Goal: Information Seeking & Learning: Compare options

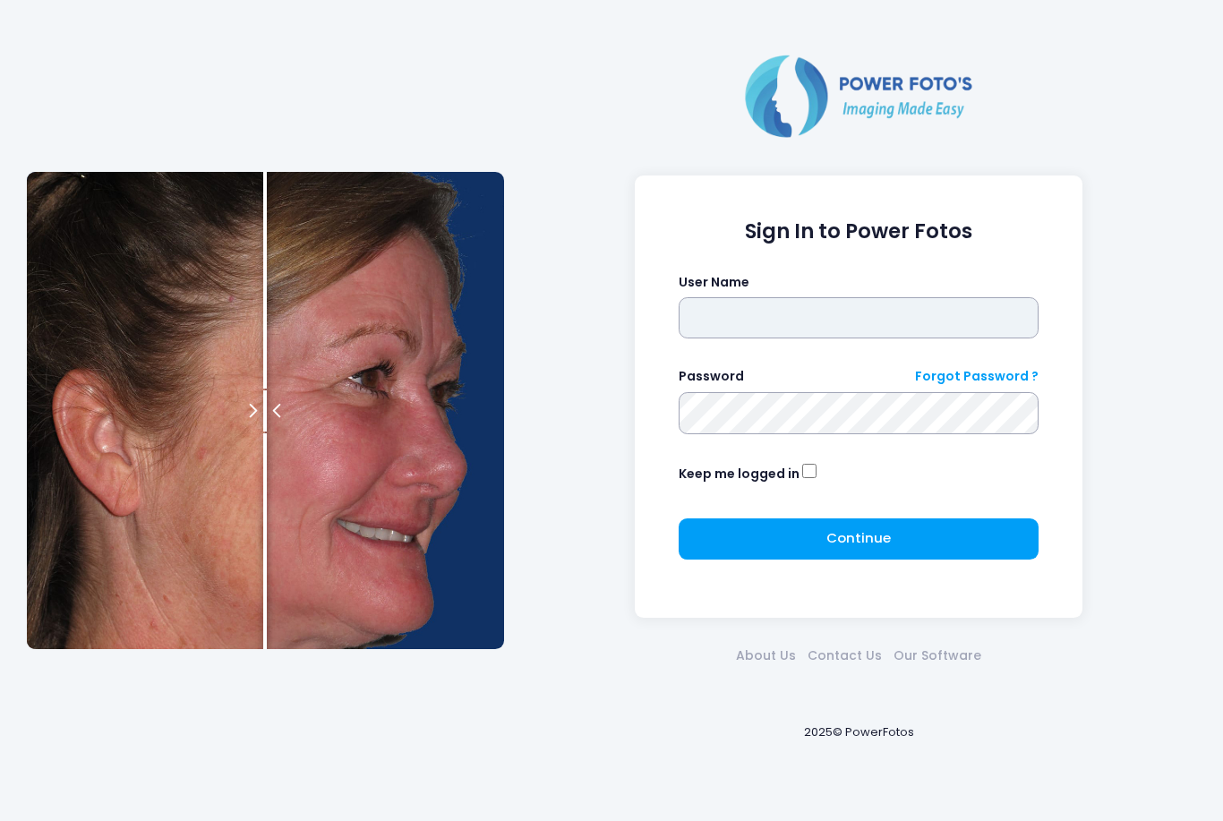
type input "*******"
click button "submit" at bounding box center [0, 0] width 0 height 0
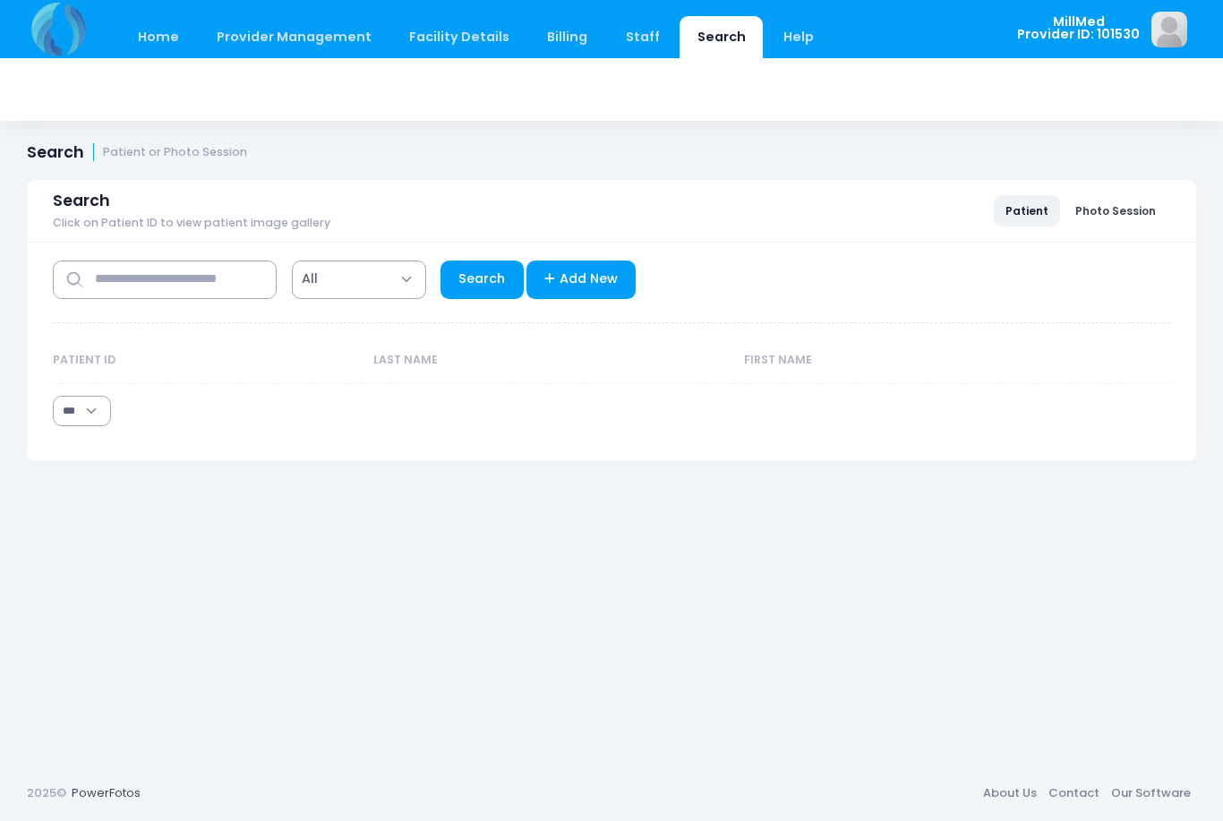
select select "***"
click at [215, 285] on input "text" at bounding box center [165, 280] width 224 height 39
type input "*********"
click at [490, 297] on link "Search" at bounding box center [482, 280] width 83 height 39
select select "***"
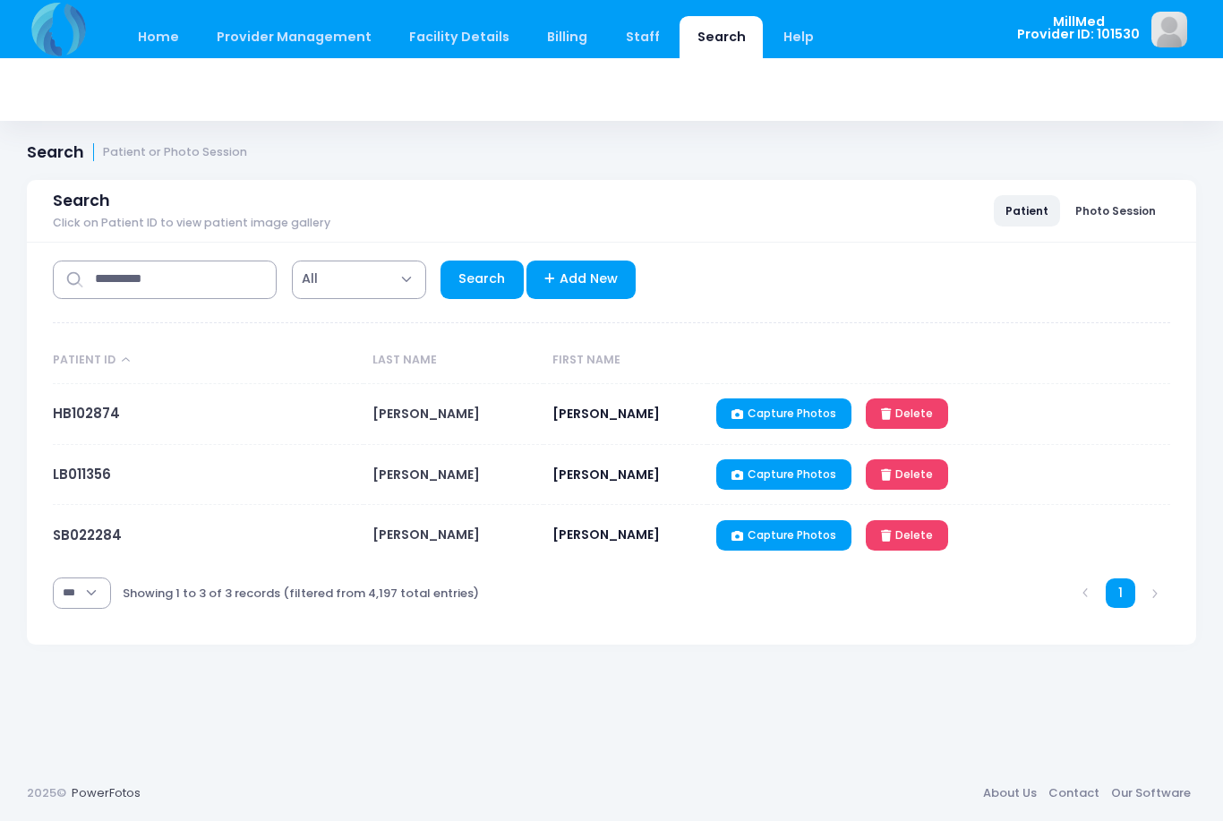
click at [424, 528] on span "BLACKBURN" at bounding box center [426, 535] width 107 height 18
click at [414, 544] on span "BLACKBURN" at bounding box center [426, 535] width 107 height 18
click at [100, 544] on link "SB022284" at bounding box center [87, 535] width 69 height 19
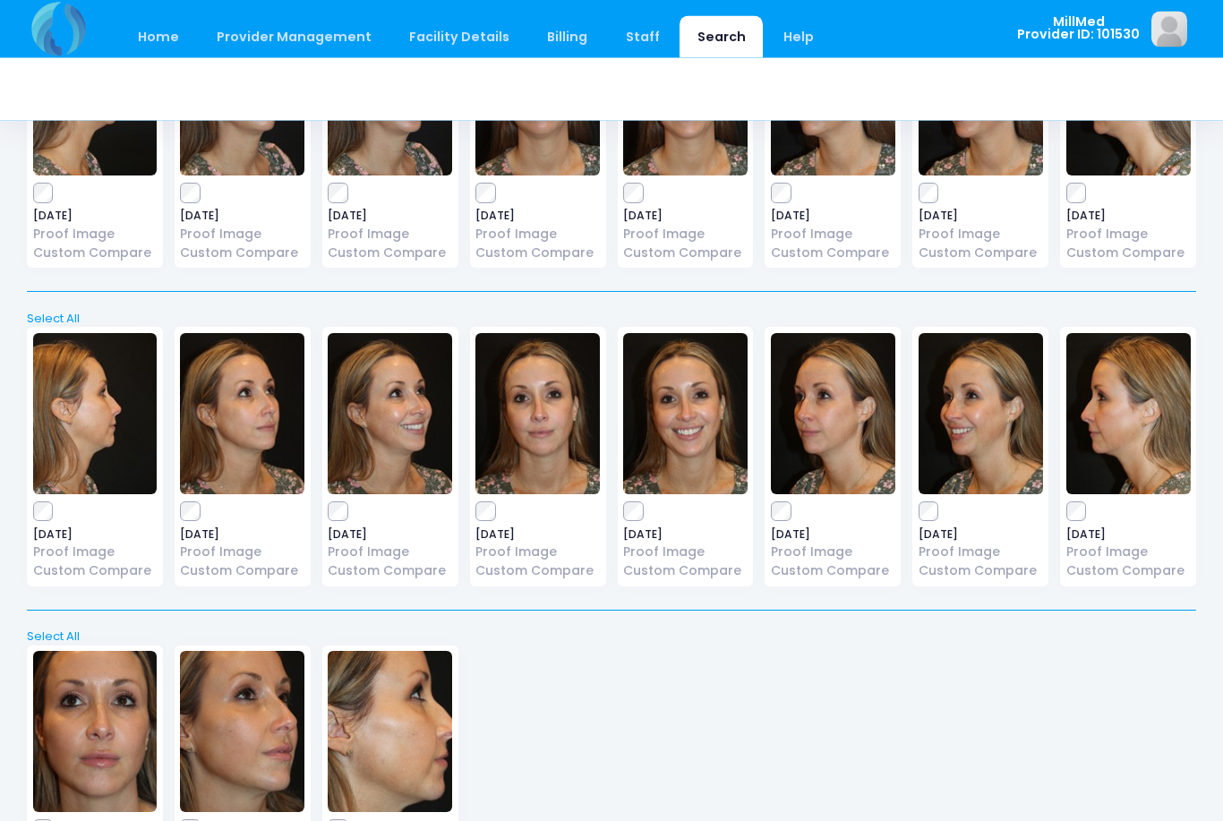
scroll to position [1294, 0]
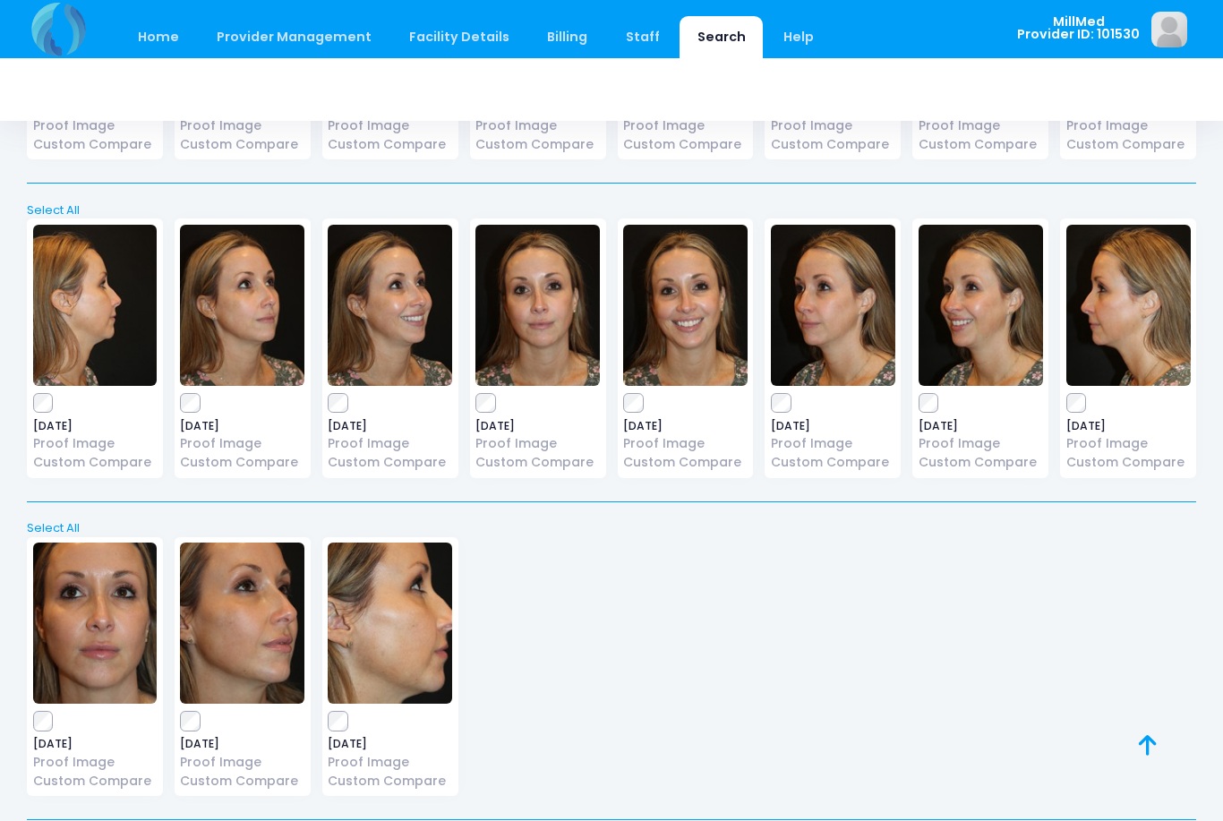
click at [117, 620] on img at bounding box center [95, 623] width 124 height 161
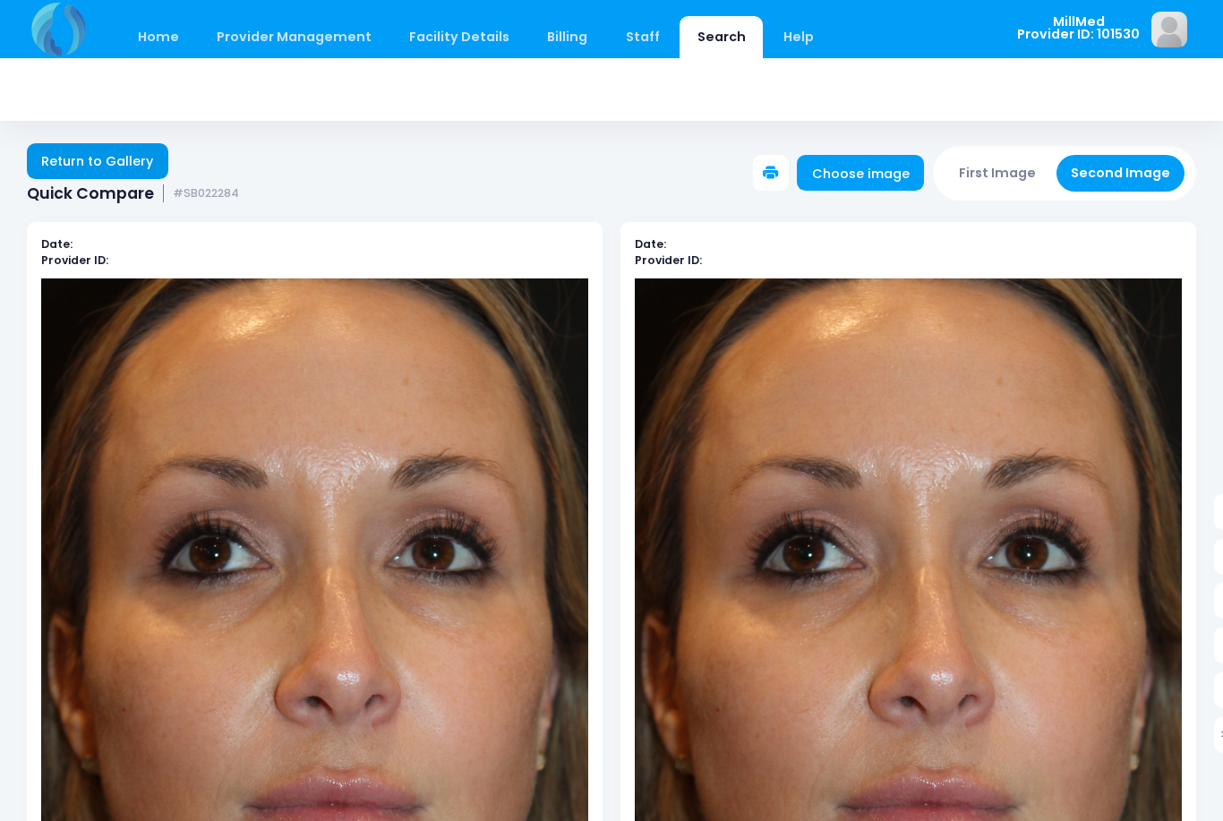
click at [124, 162] on link "Return to Gallery" at bounding box center [97, 161] width 141 height 36
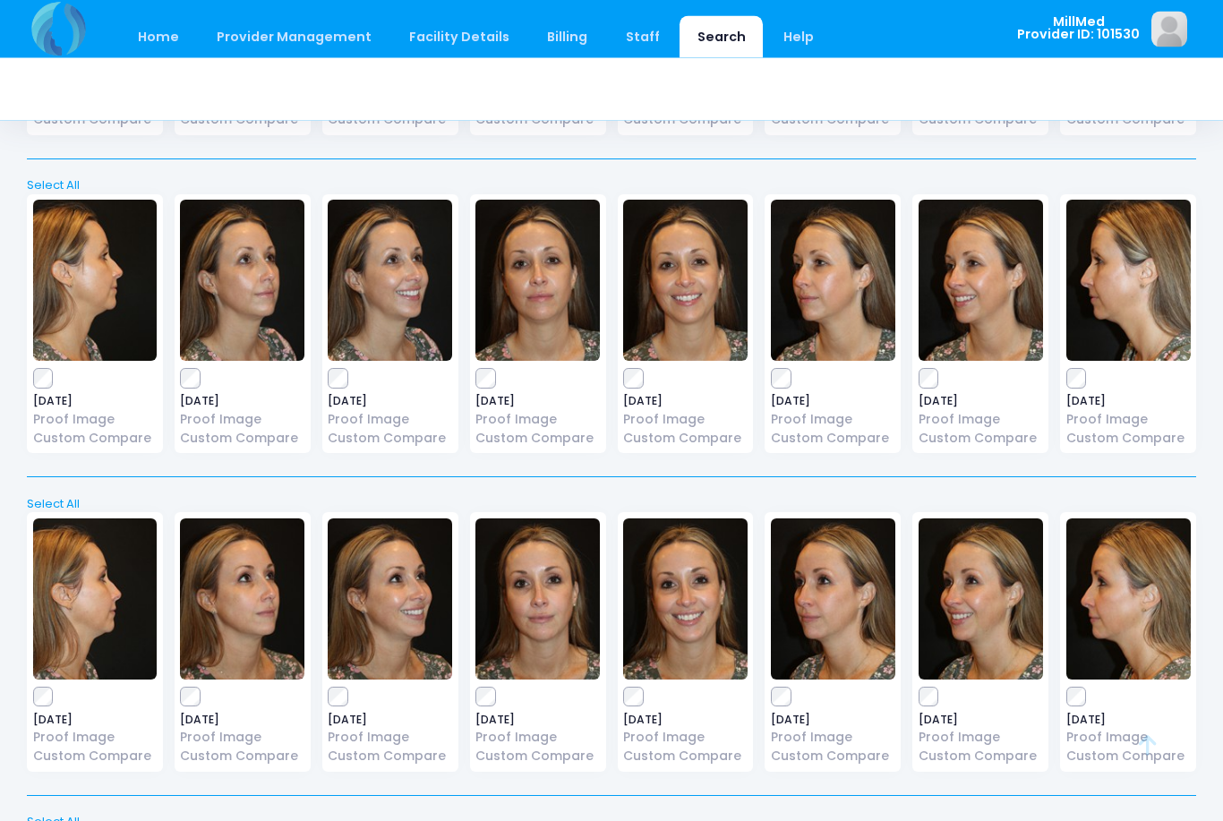
scroll to position [1294, 0]
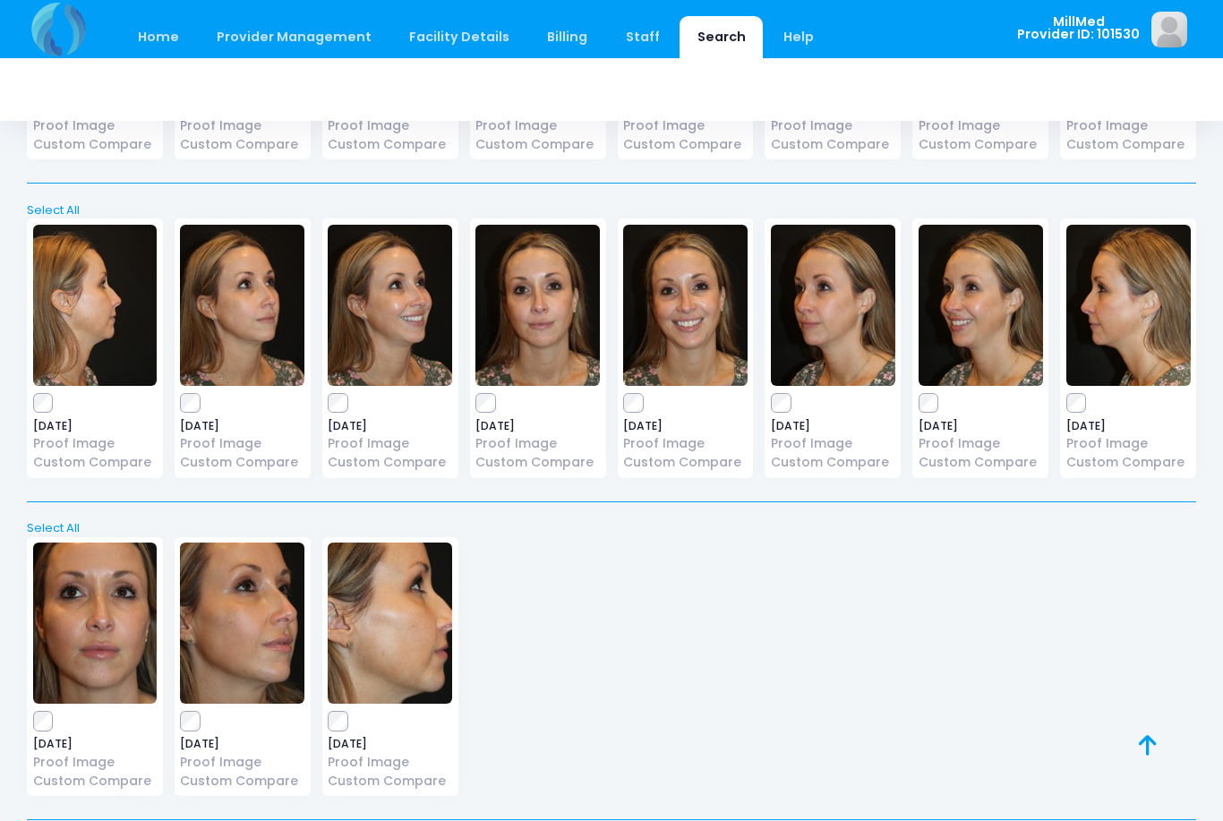
click at [255, 327] on img at bounding box center [242, 305] width 124 height 161
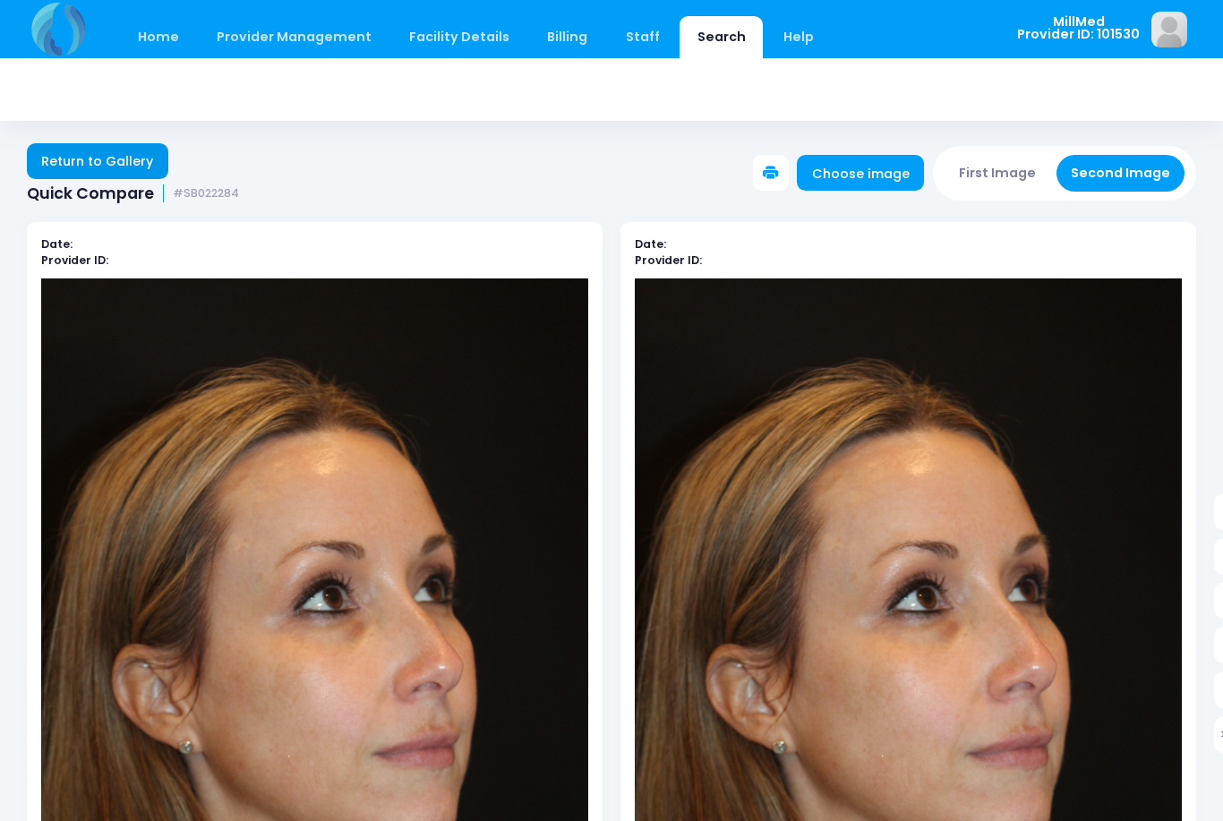
click at [120, 158] on link "Return to Gallery" at bounding box center [97, 161] width 141 height 36
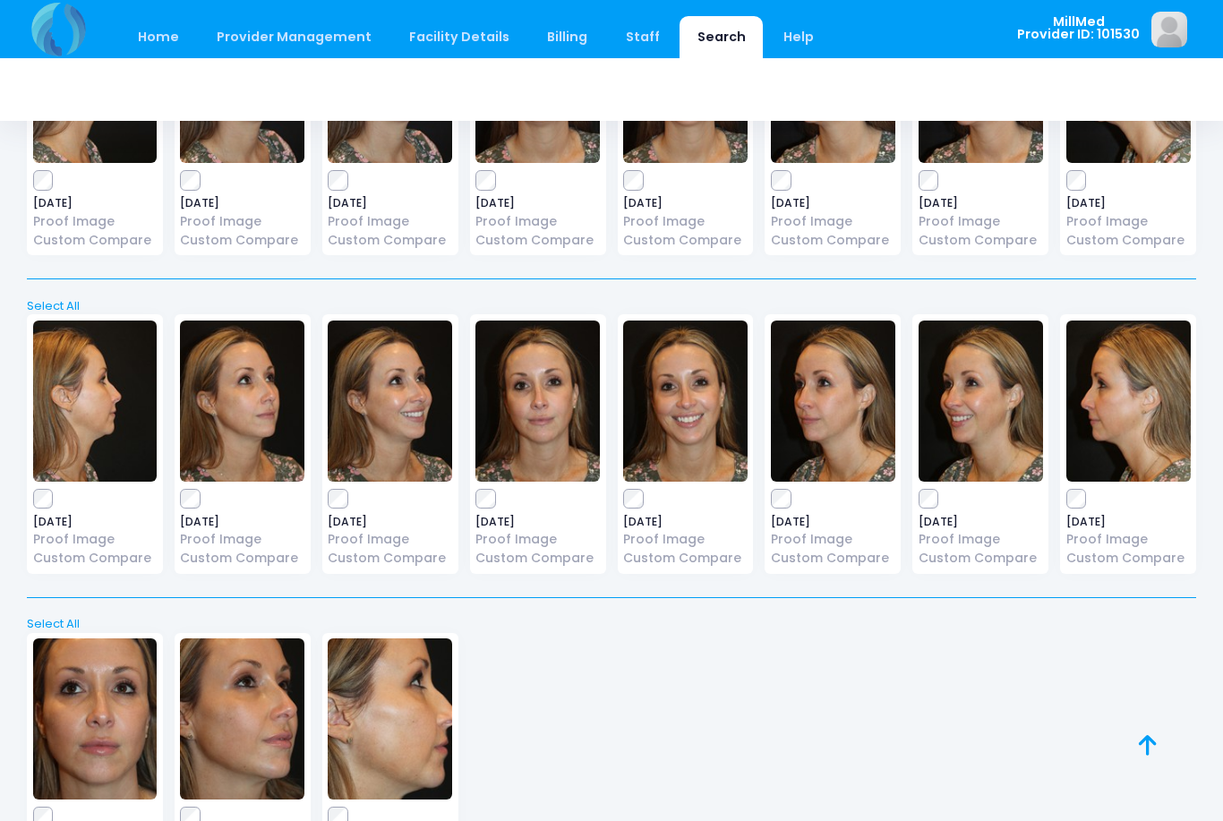
scroll to position [1294, 0]
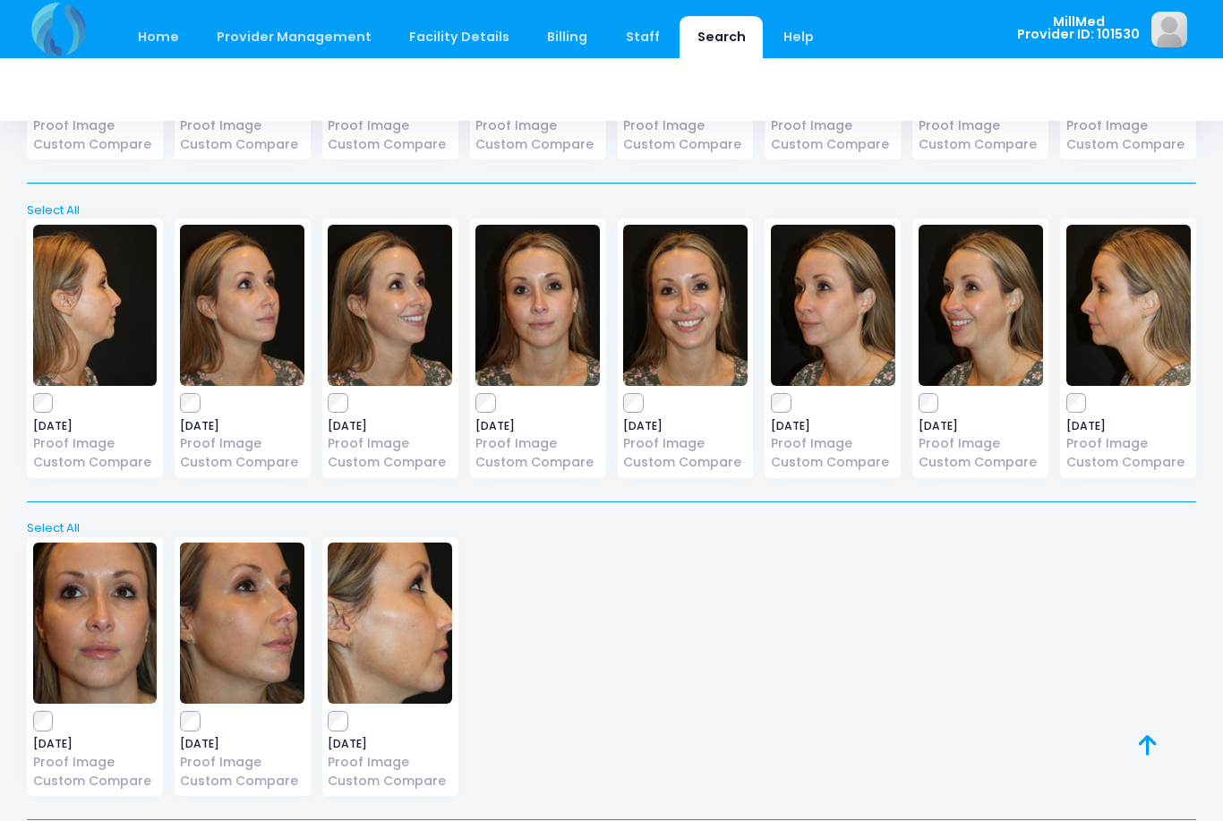
click at [261, 647] on img at bounding box center [242, 623] width 124 height 161
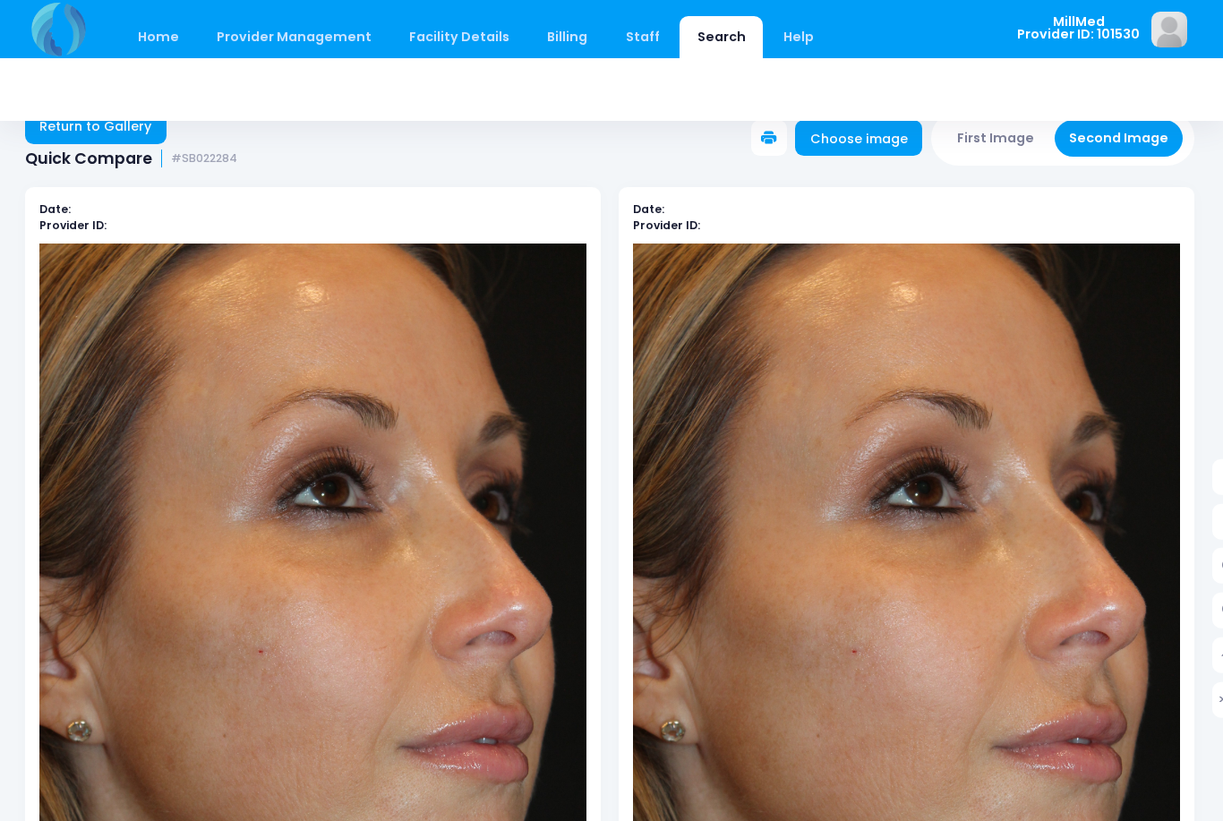
scroll to position [0, 2]
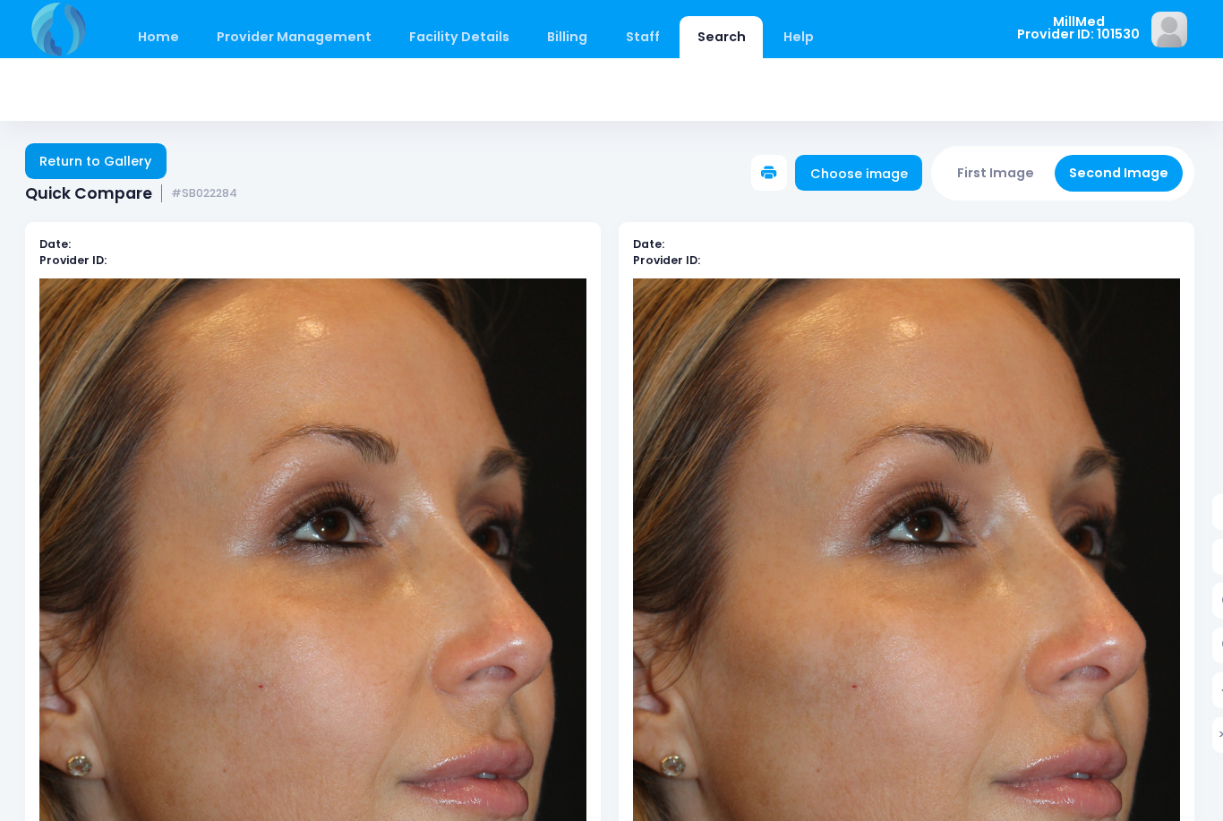
click at [99, 150] on link "Return to Gallery" at bounding box center [95, 161] width 141 height 36
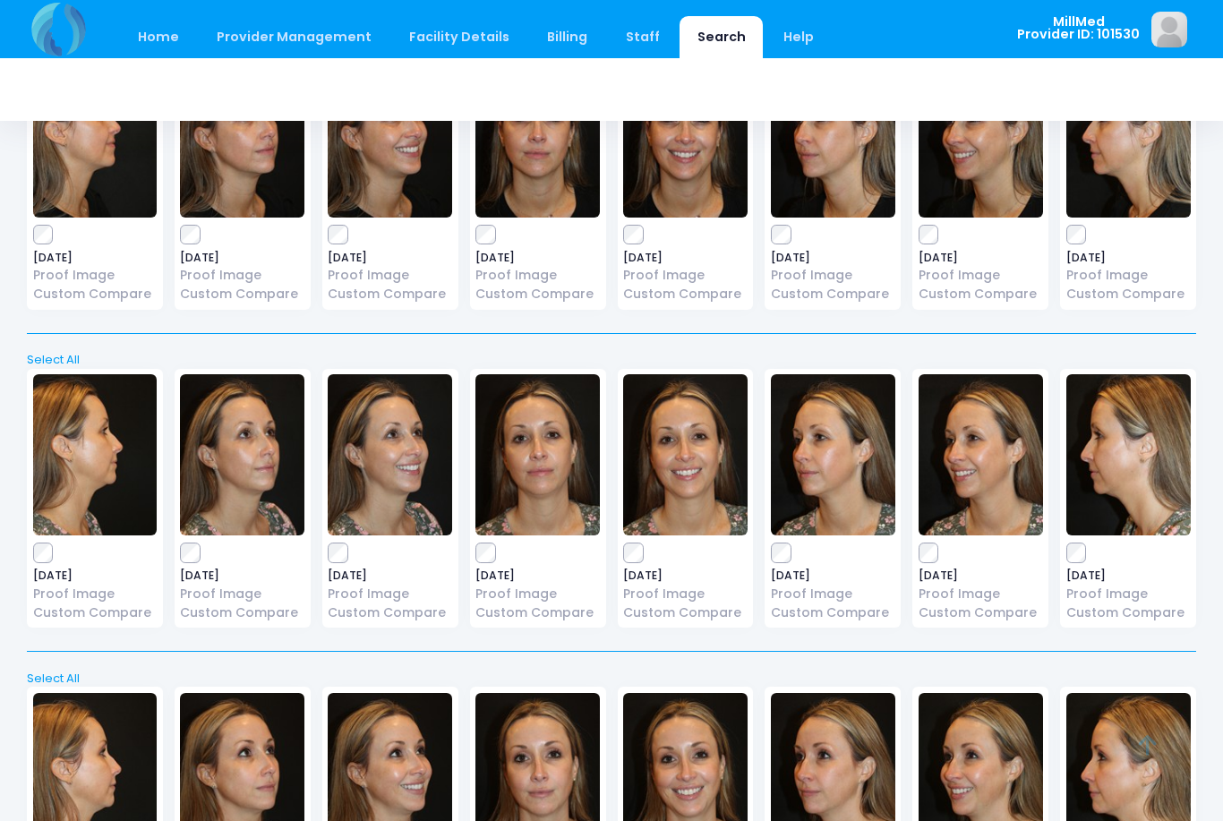
scroll to position [1294, 0]
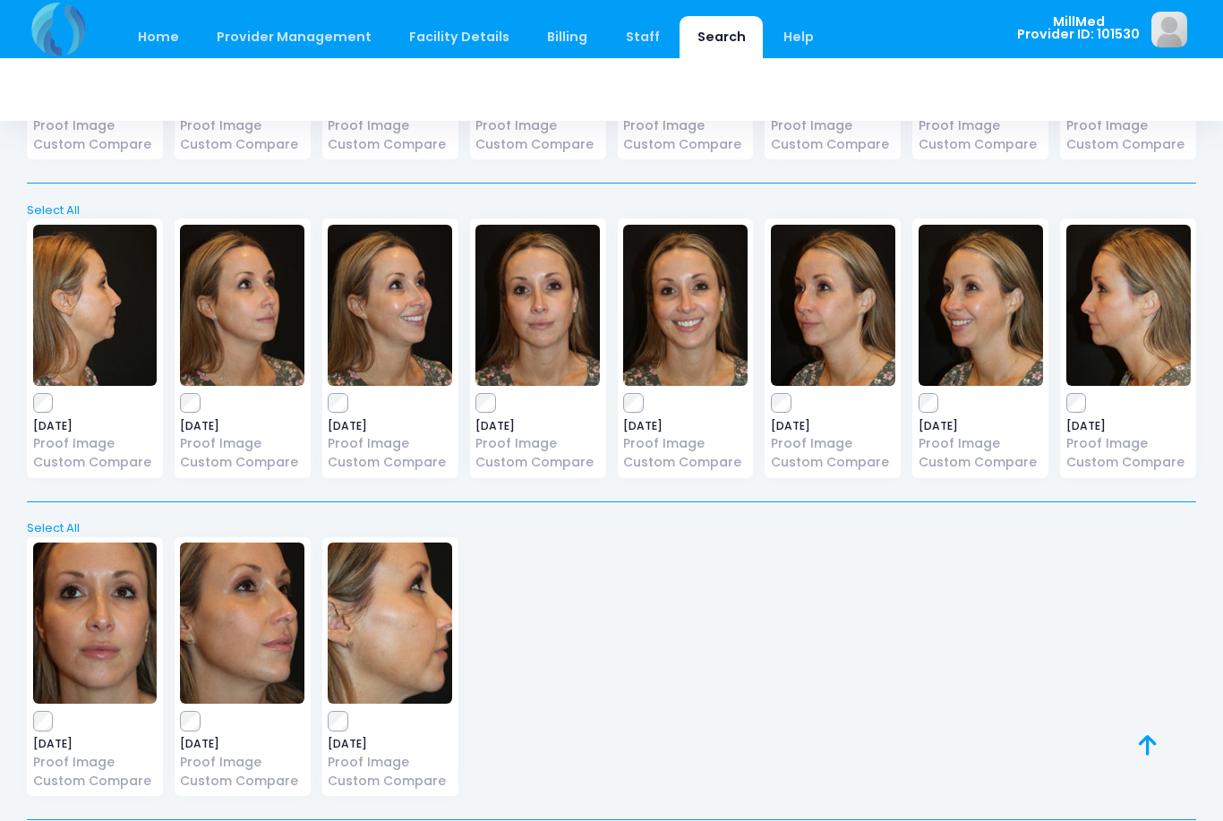
click at [414, 644] on img at bounding box center [390, 623] width 124 height 161
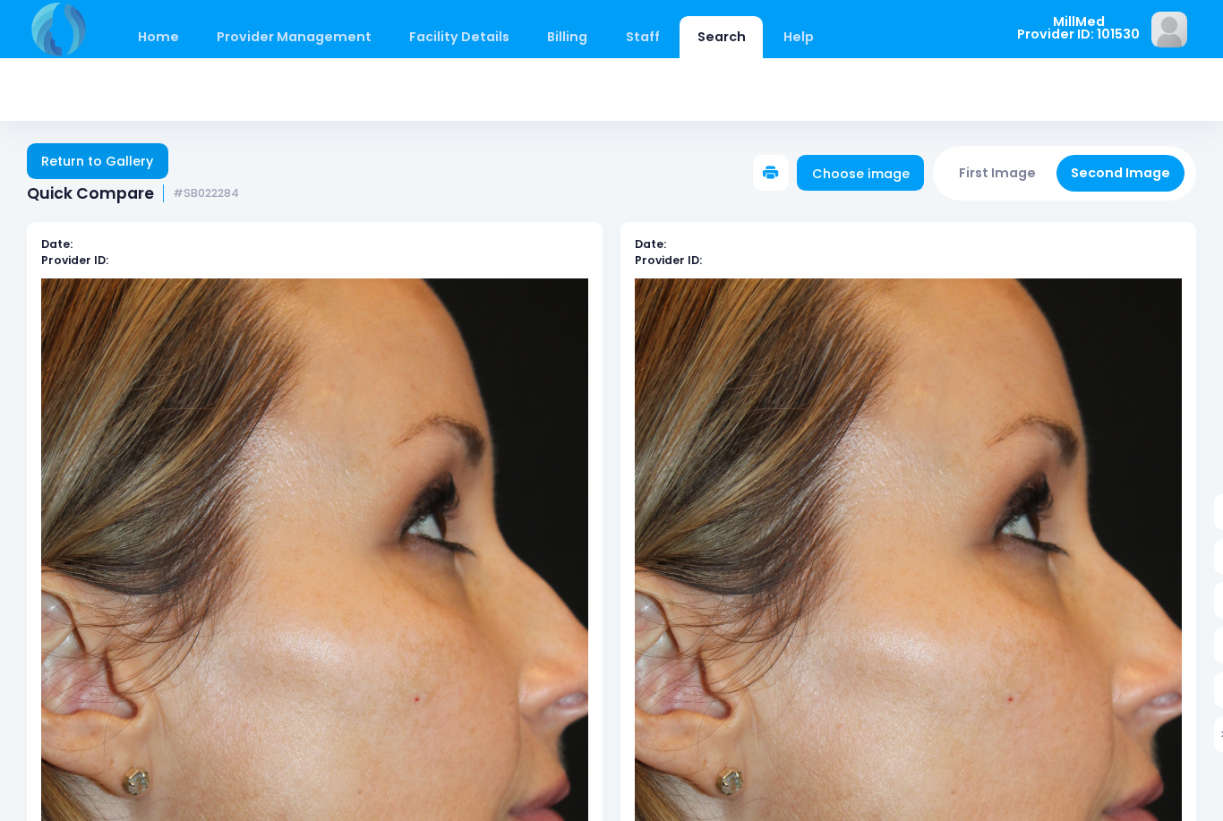
click at [110, 152] on link "Return to Gallery" at bounding box center [97, 161] width 141 height 36
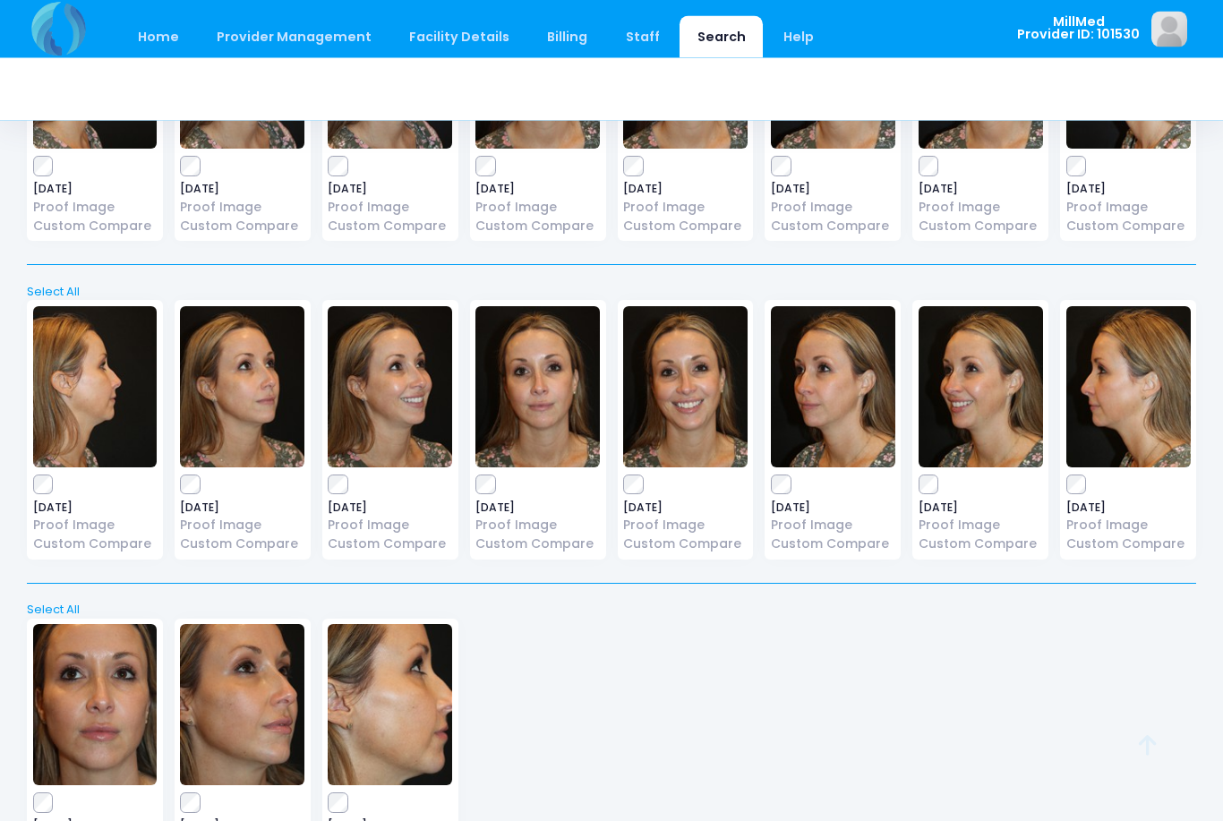
scroll to position [1294, 0]
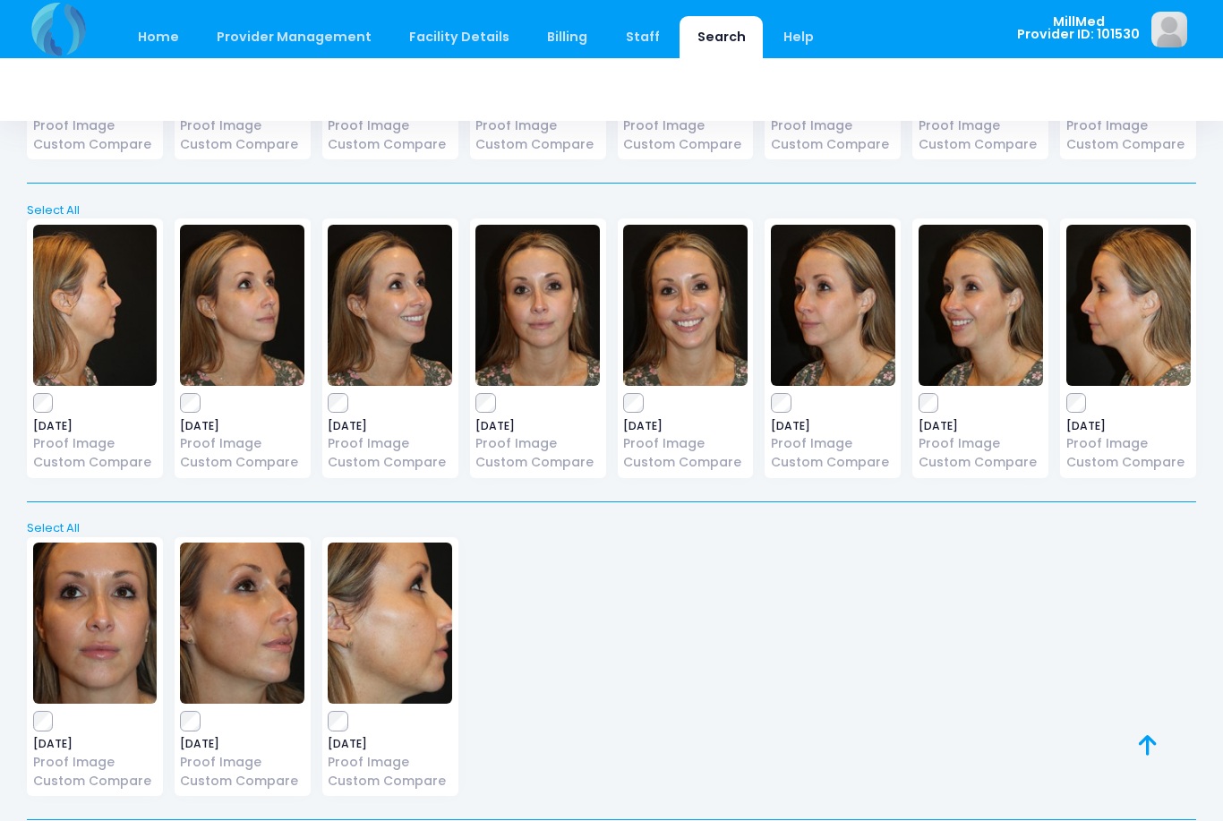
click at [245, 628] on img at bounding box center [242, 623] width 124 height 161
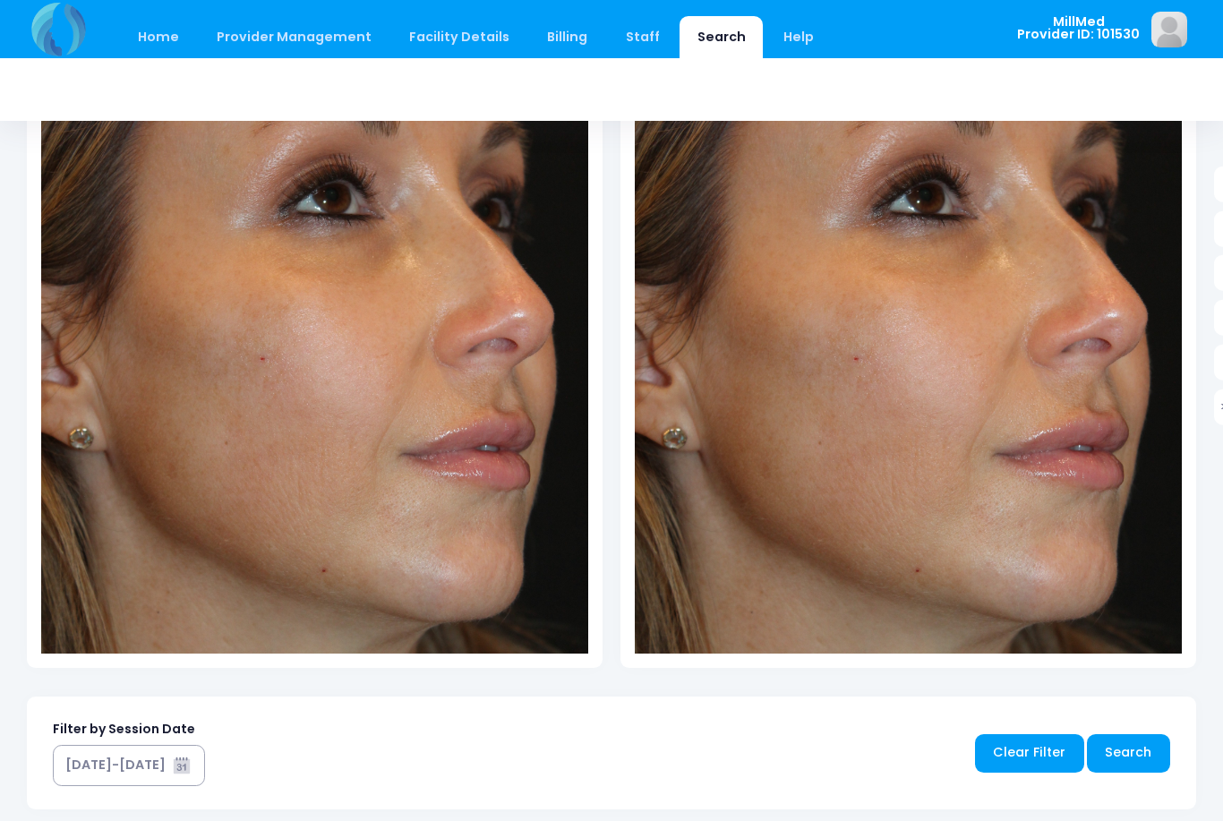
scroll to position [322, 0]
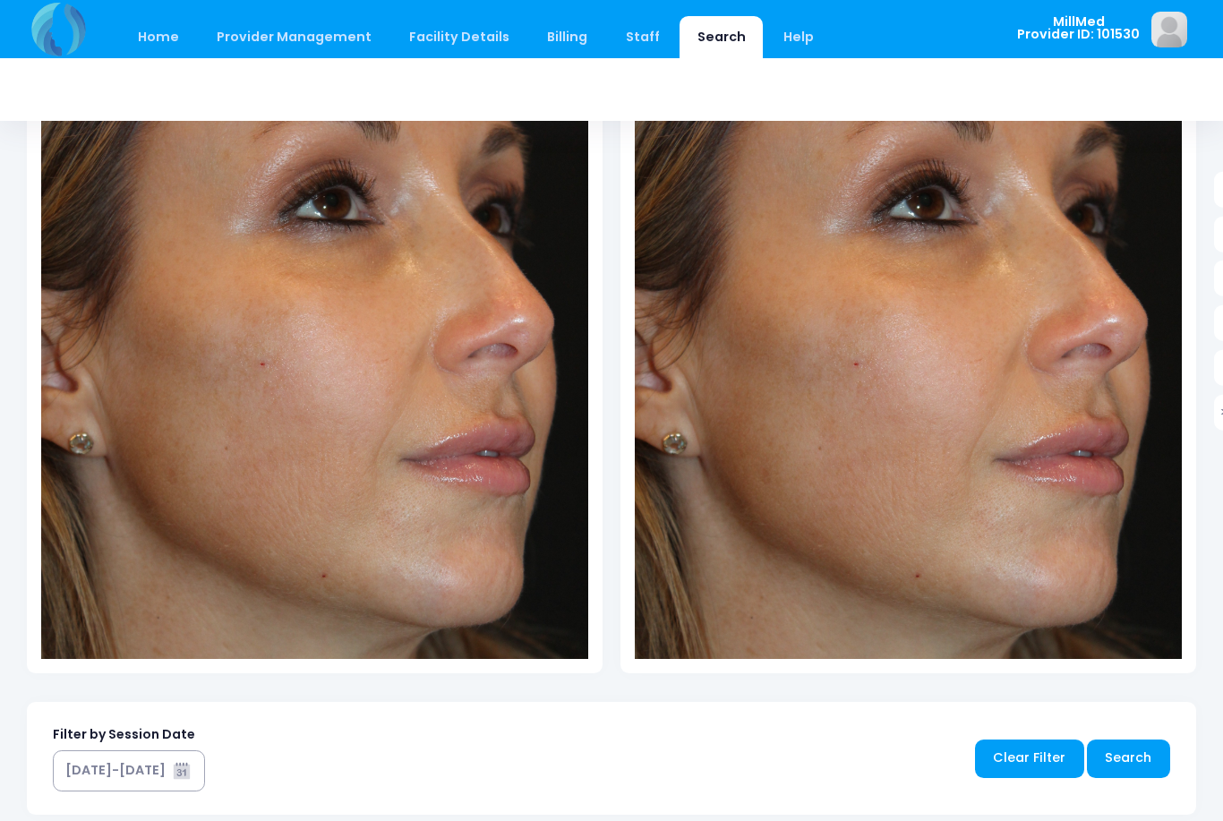
click at [693, 46] on link "Search" at bounding box center [721, 37] width 83 height 42
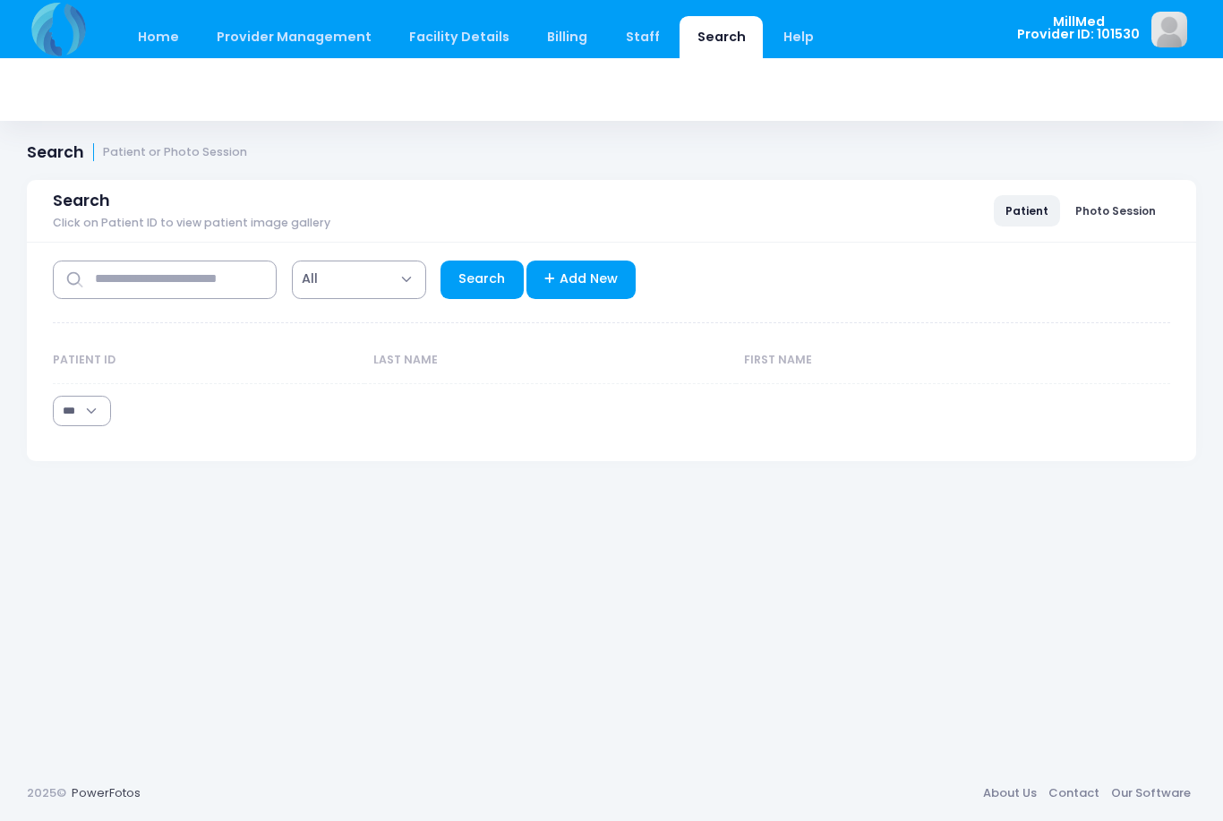
select select "***"
click at [142, 311] on div "**********" at bounding box center [612, 340] width 1118 height 195
click at [149, 289] on input "text" at bounding box center [165, 280] width 224 height 39
type input "*********"
click at [489, 287] on link "Search" at bounding box center [482, 280] width 83 height 39
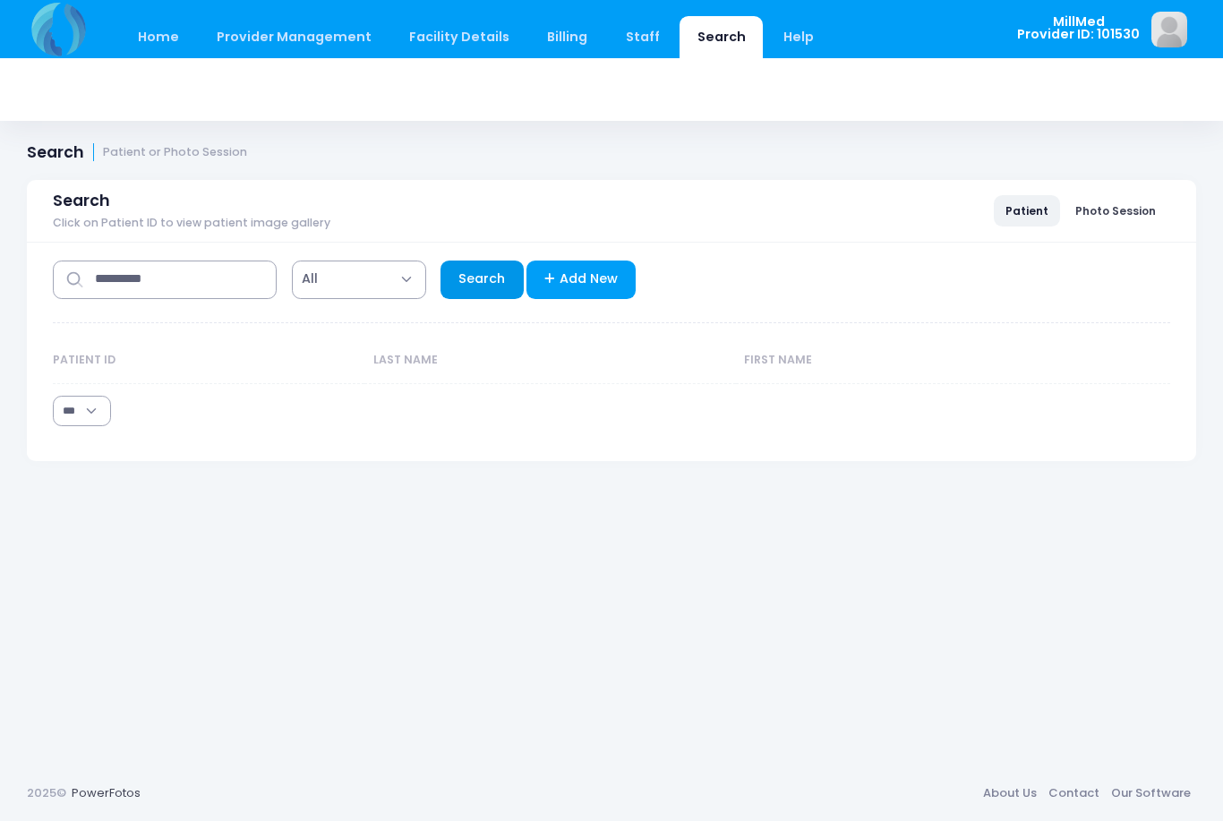
select select "***"
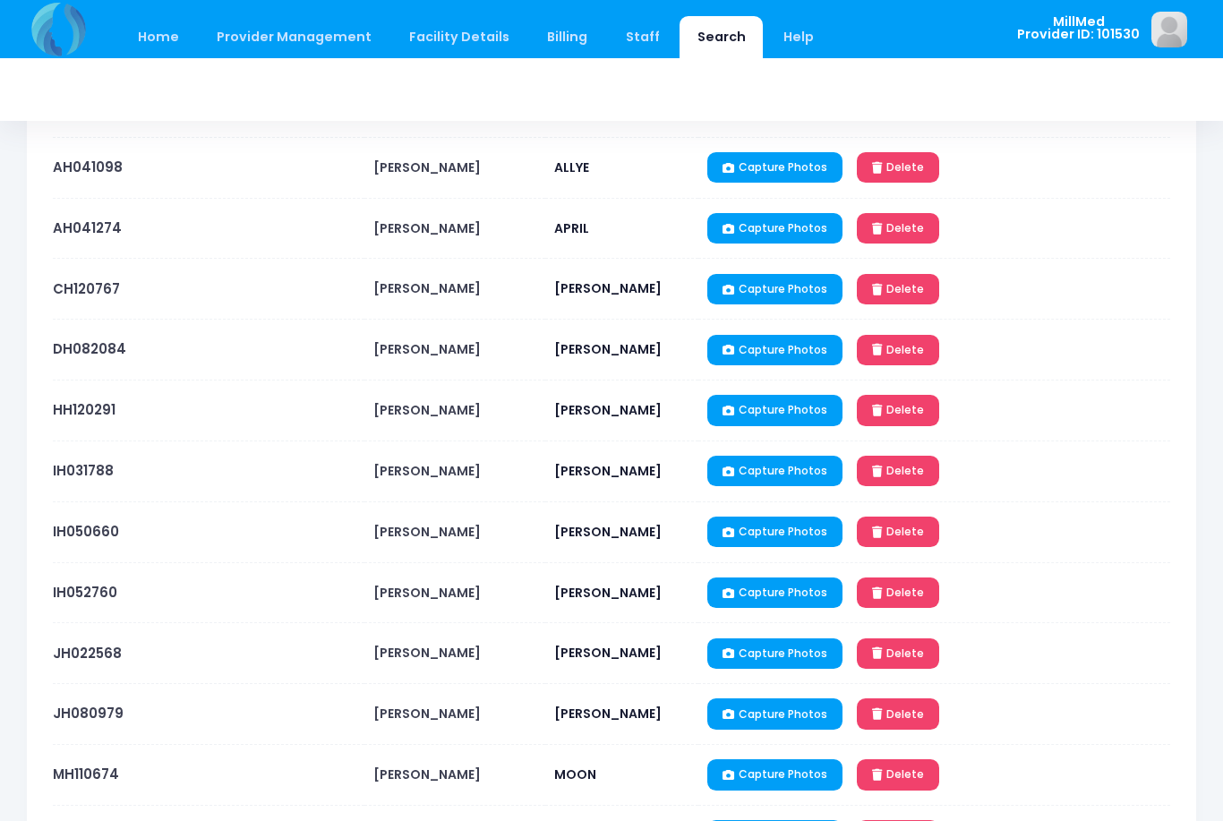
scroll to position [259, 0]
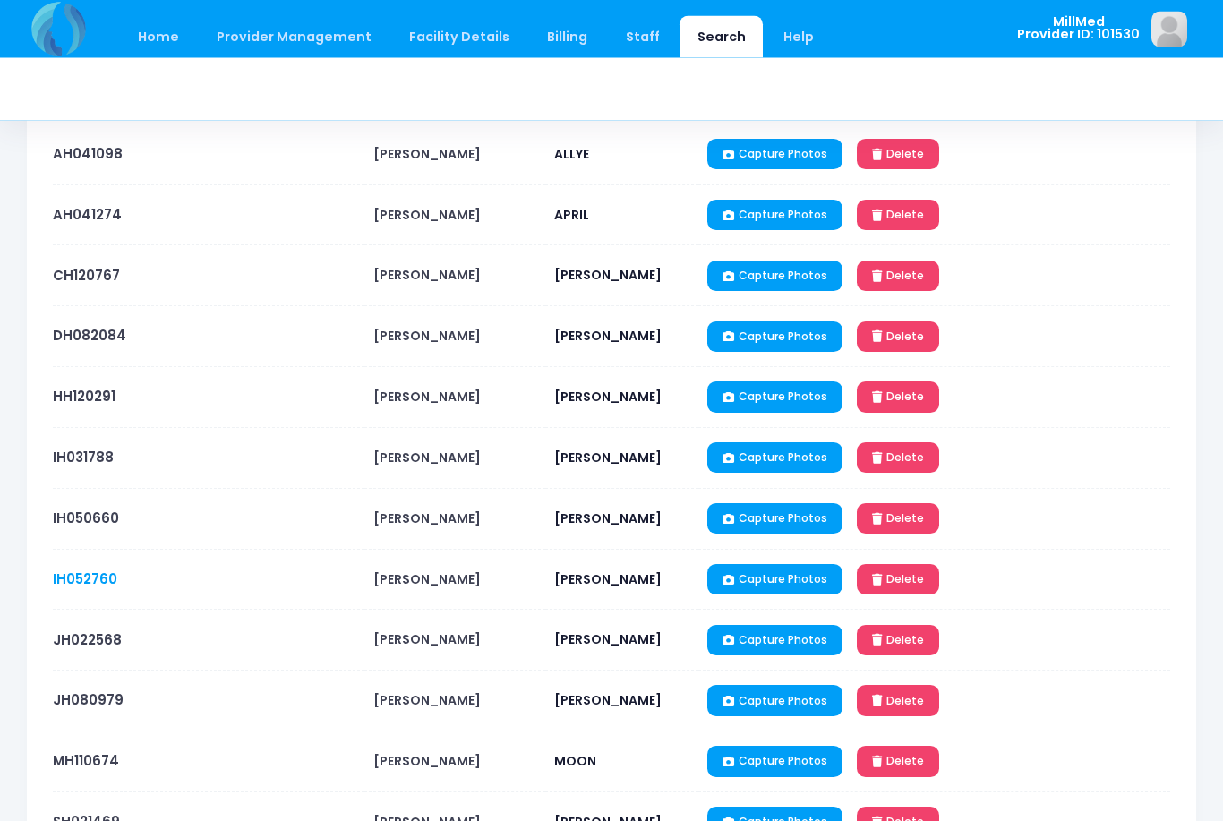
click at [87, 580] on link "IH052760" at bounding box center [85, 579] width 64 height 19
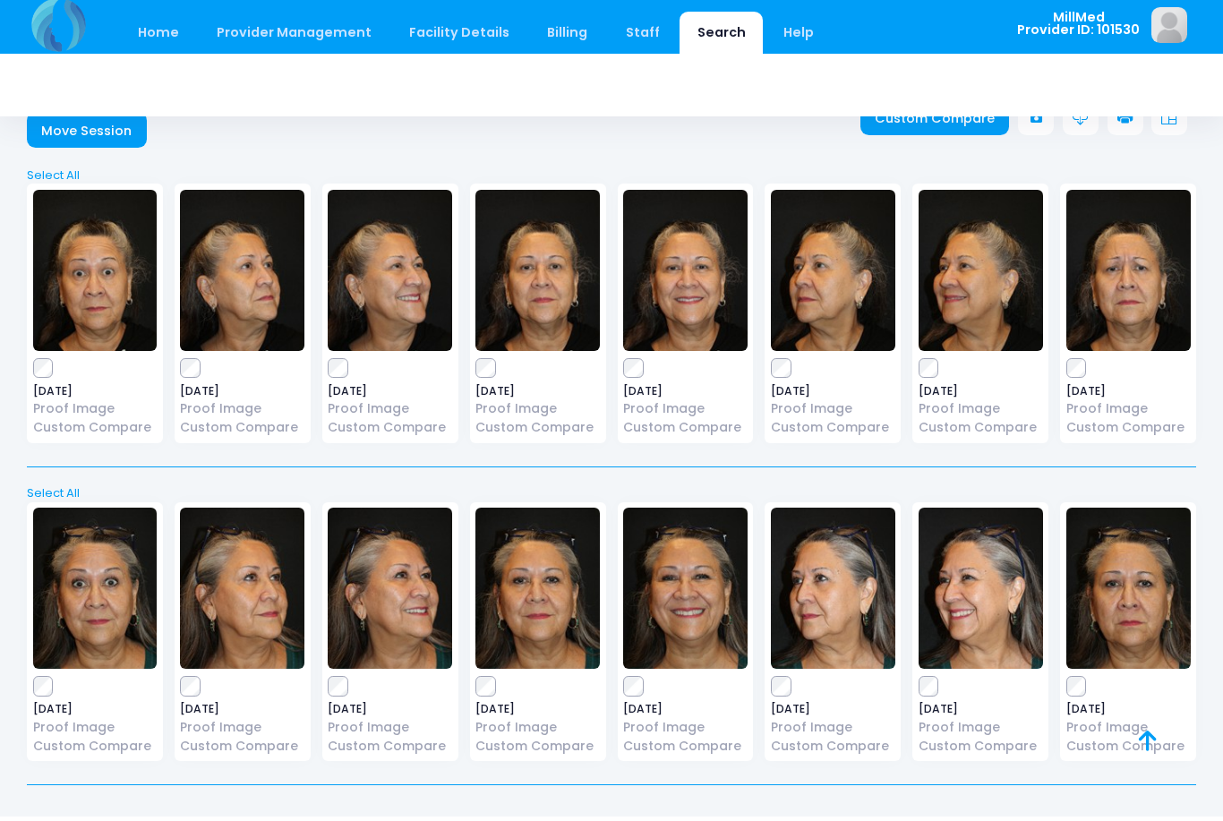
scroll to position [30, 0]
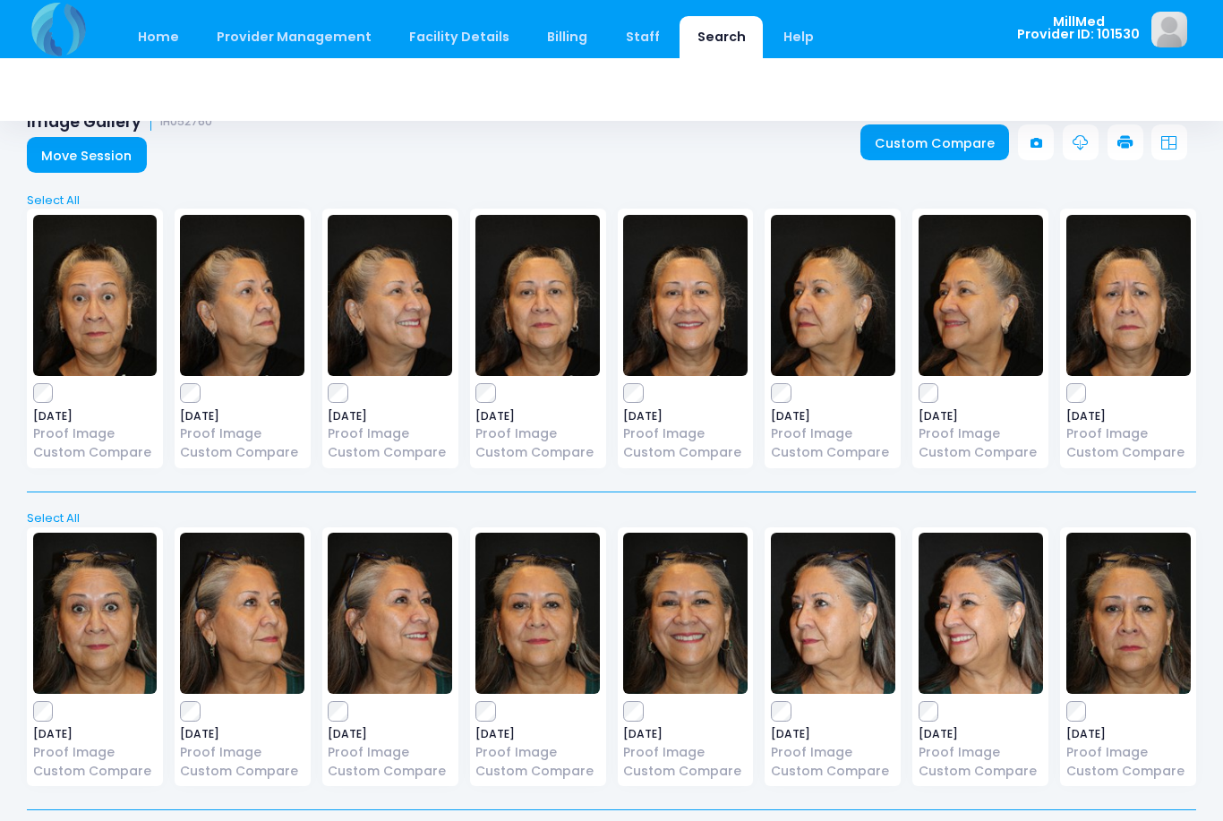
click at [118, 332] on img at bounding box center [95, 295] width 124 height 161
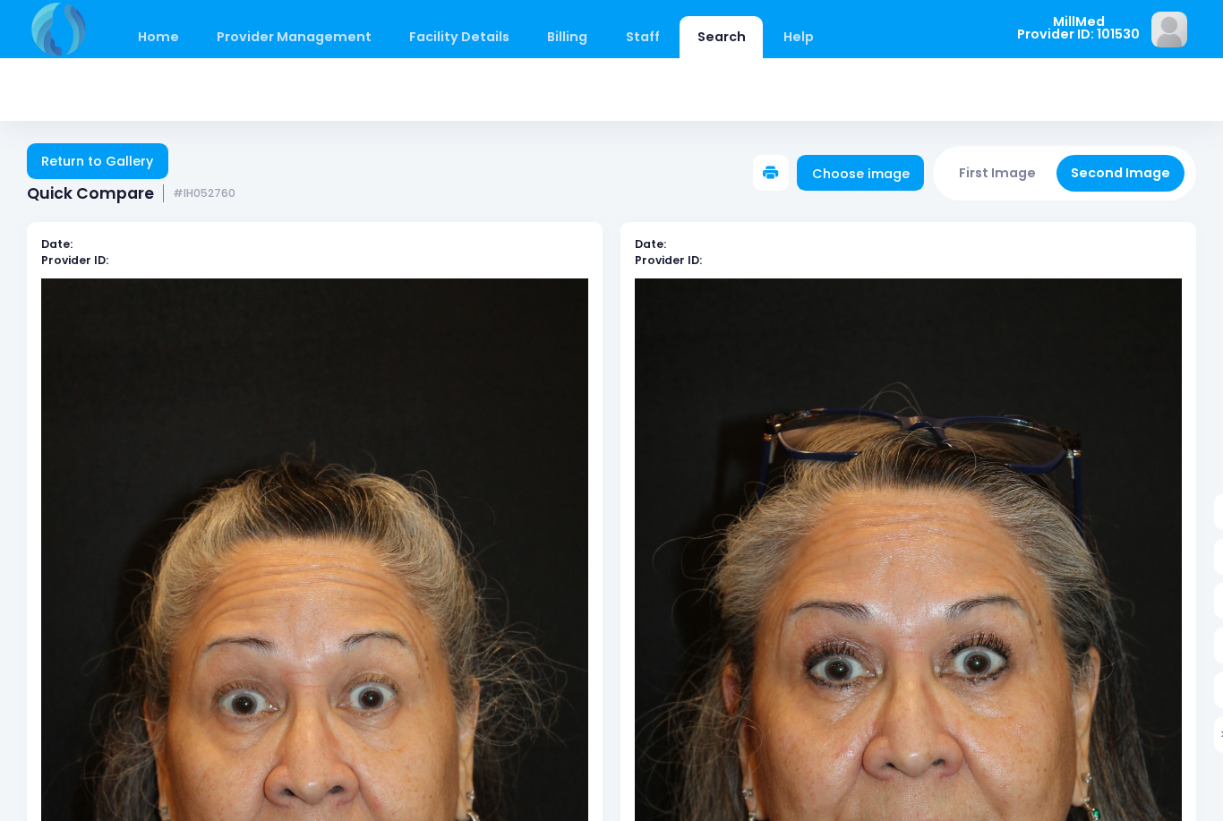
click at [124, 150] on link "Return to Gallery" at bounding box center [97, 161] width 141 height 36
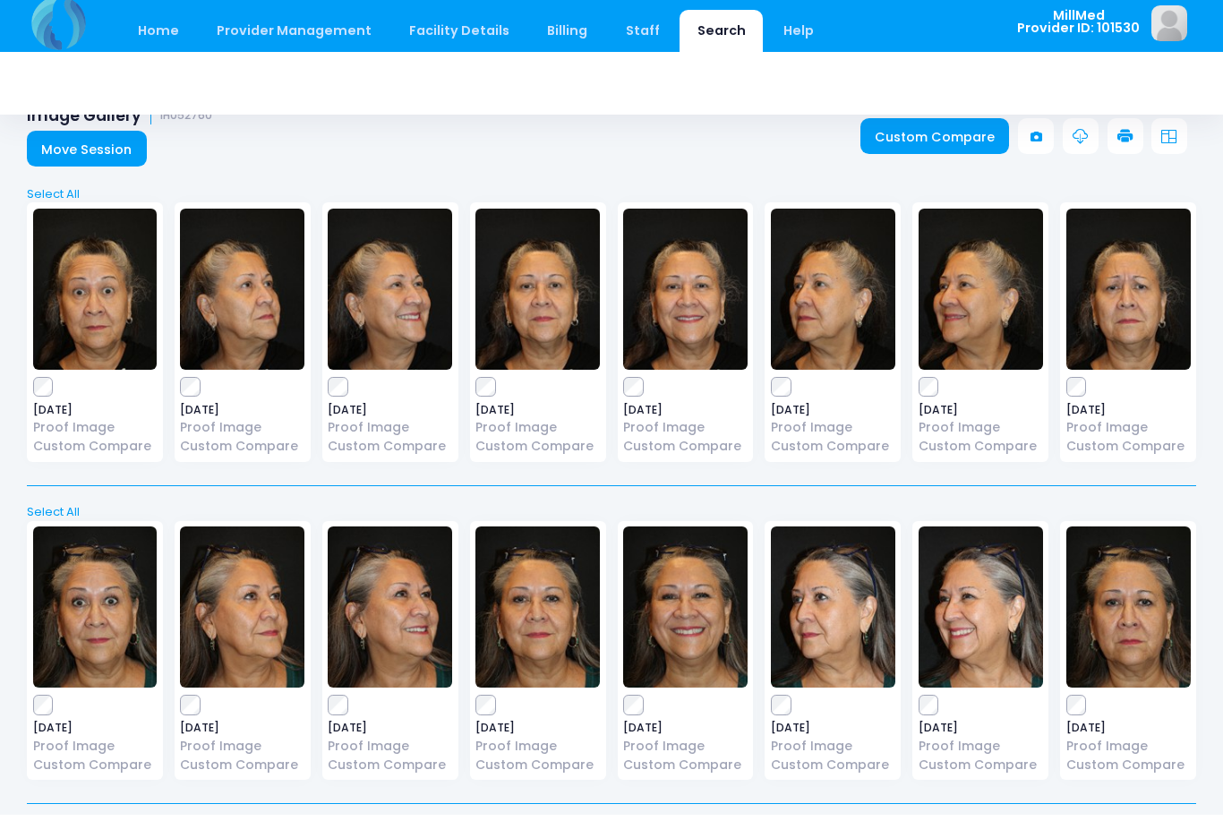
scroll to position [22, 0]
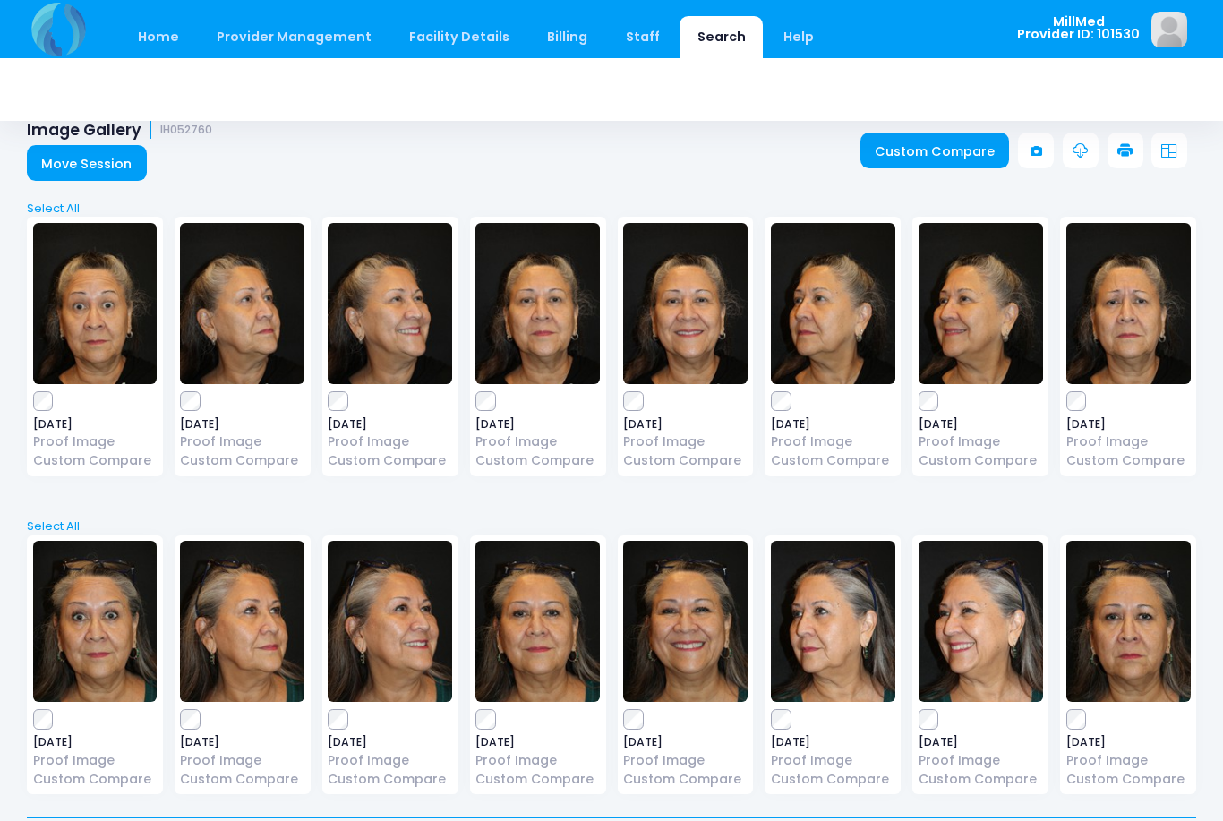
click at [1136, 301] on img at bounding box center [1129, 303] width 124 height 161
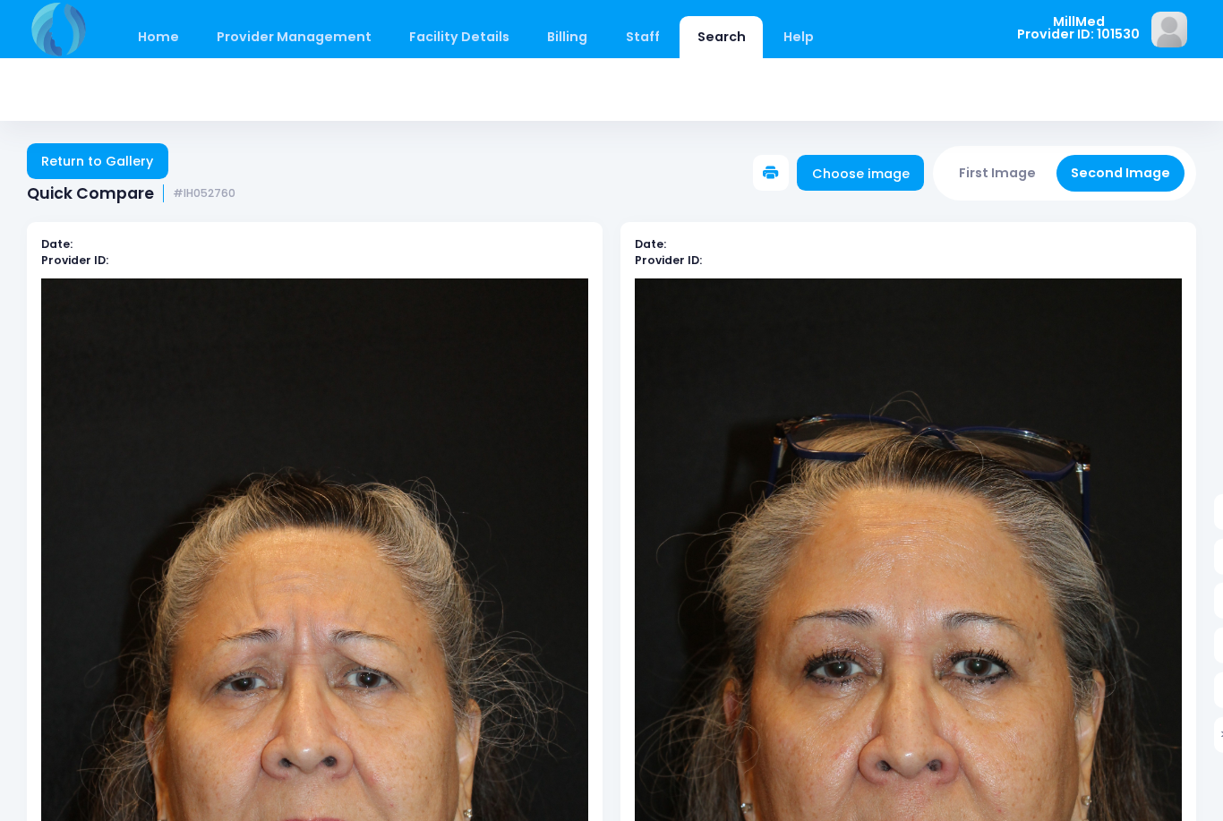
click at [71, 147] on link "Return to Gallery" at bounding box center [97, 161] width 141 height 36
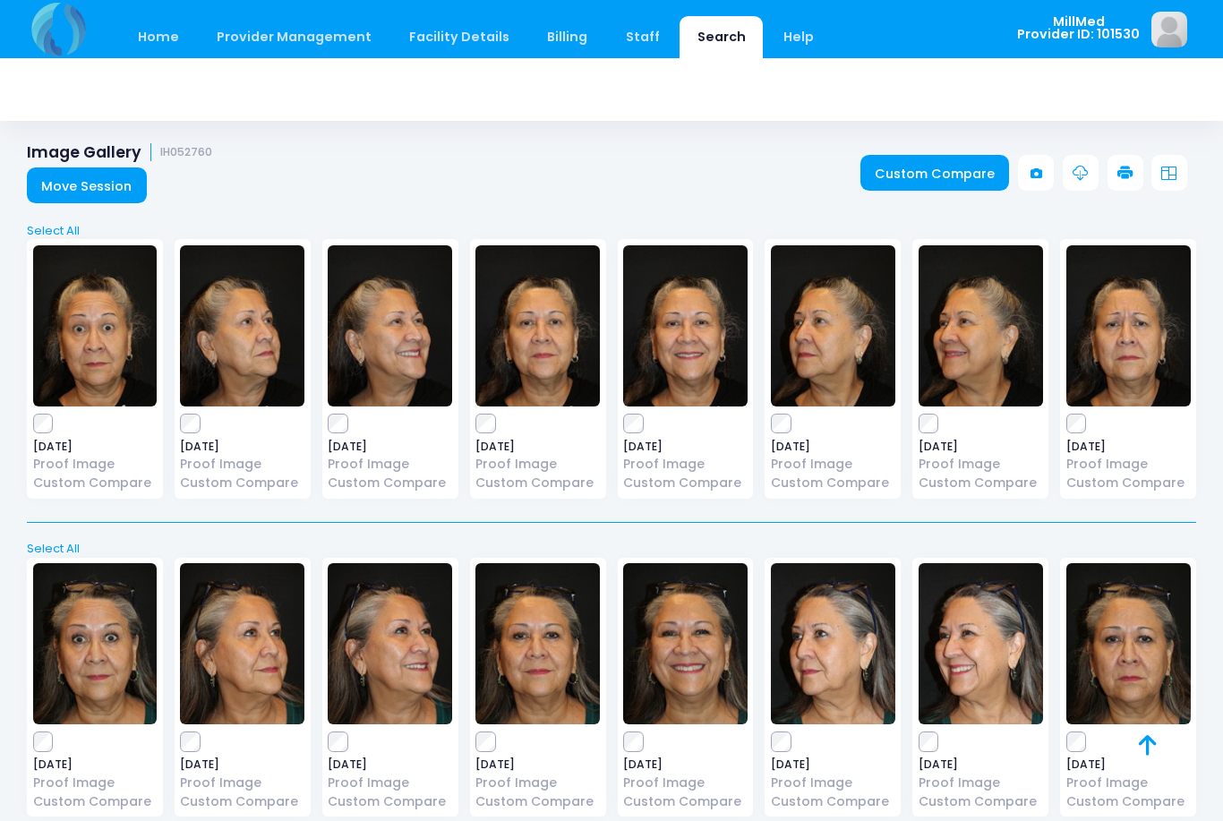
click at [73, 330] on img at bounding box center [95, 325] width 124 height 161
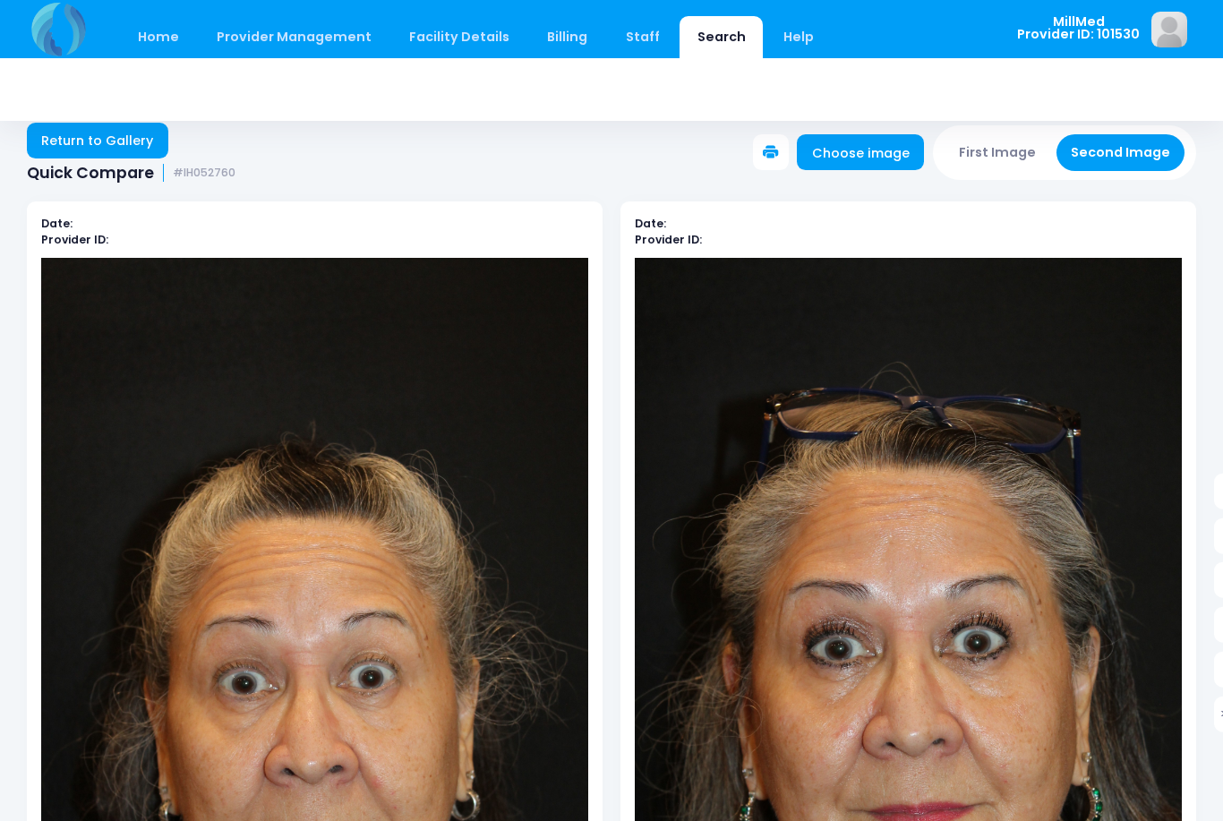
scroll to position [18, 0]
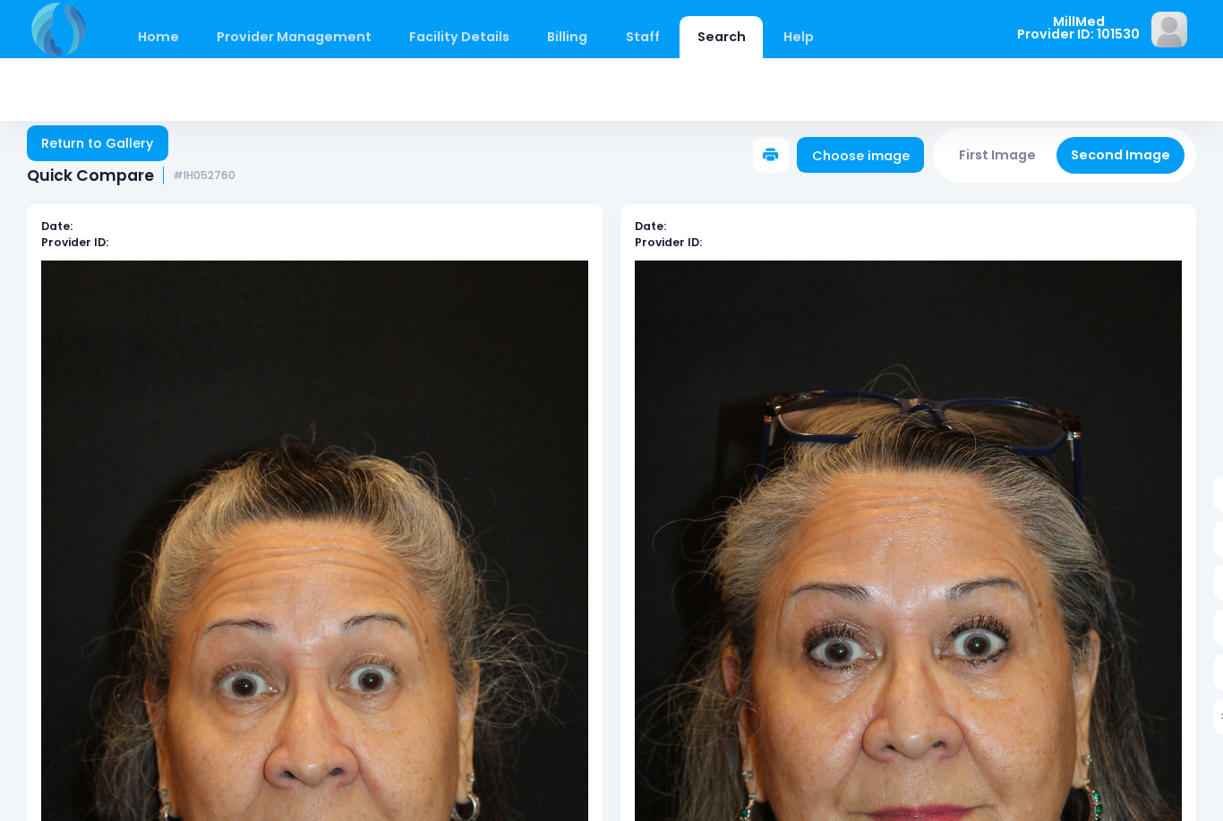
click at [109, 139] on link "Return to Gallery" at bounding box center [97, 143] width 141 height 36
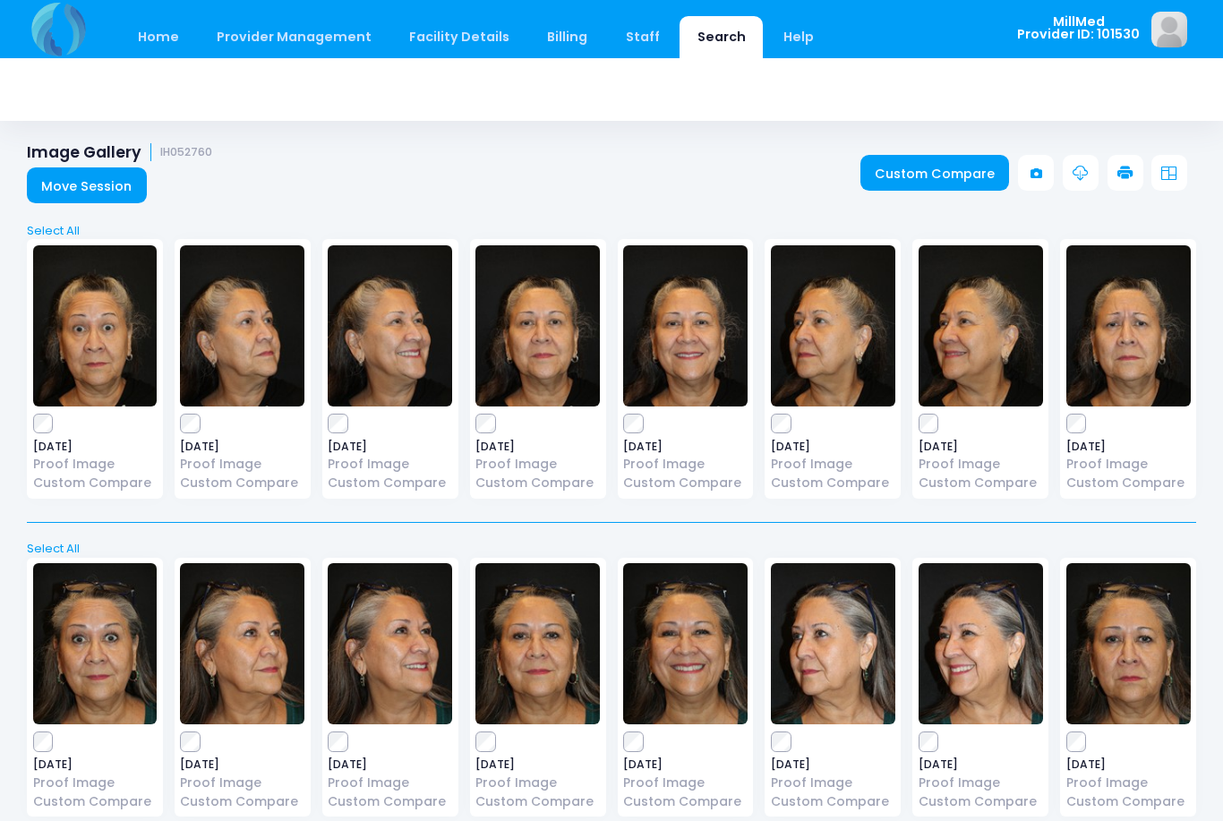
click at [546, 344] on img at bounding box center [538, 325] width 124 height 161
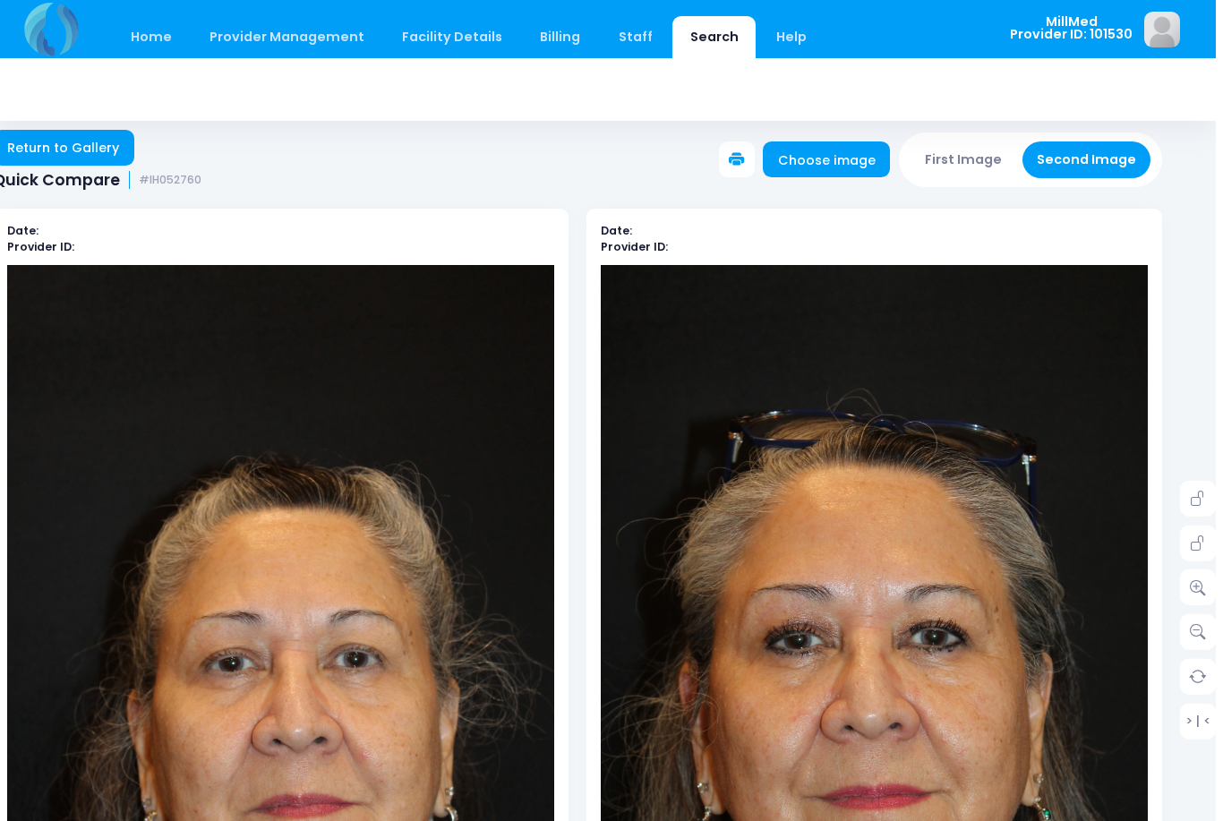
scroll to position [0, 27]
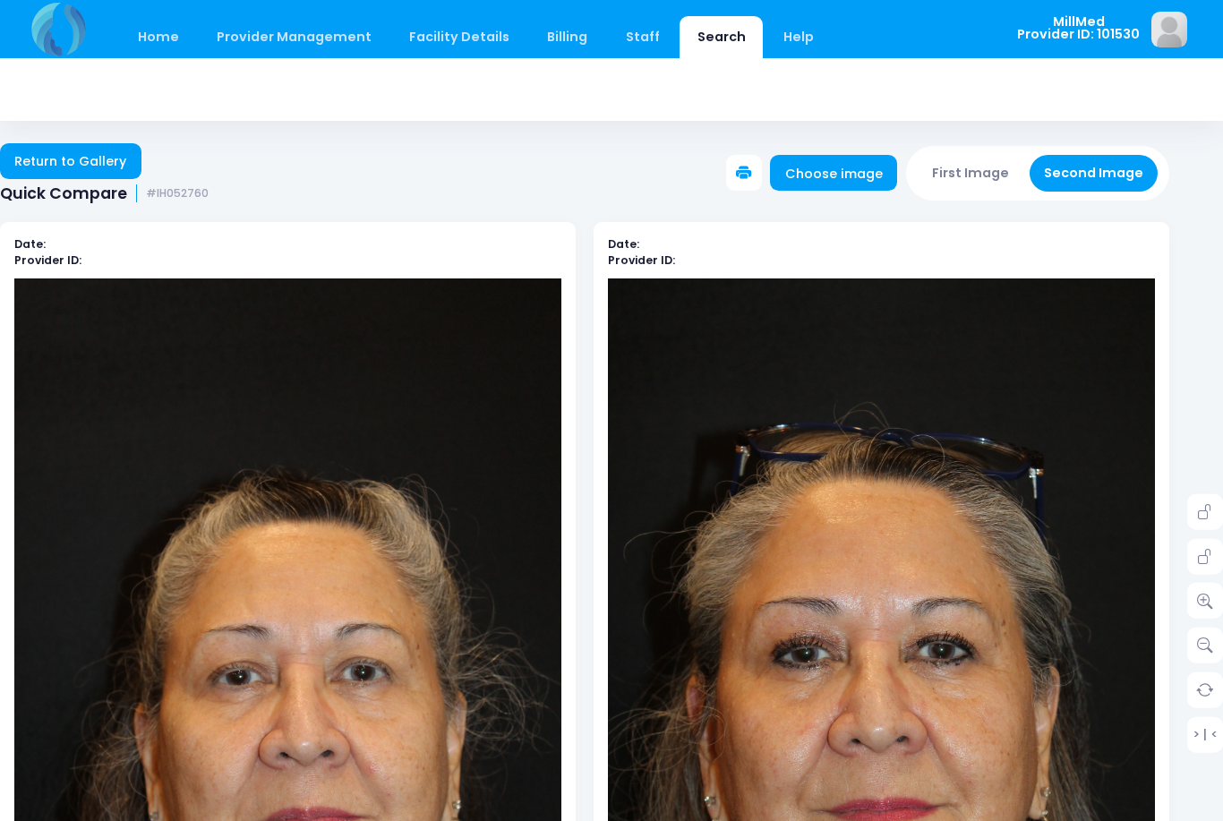
click at [56, 163] on link "Return to Gallery" at bounding box center [70, 161] width 141 height 36
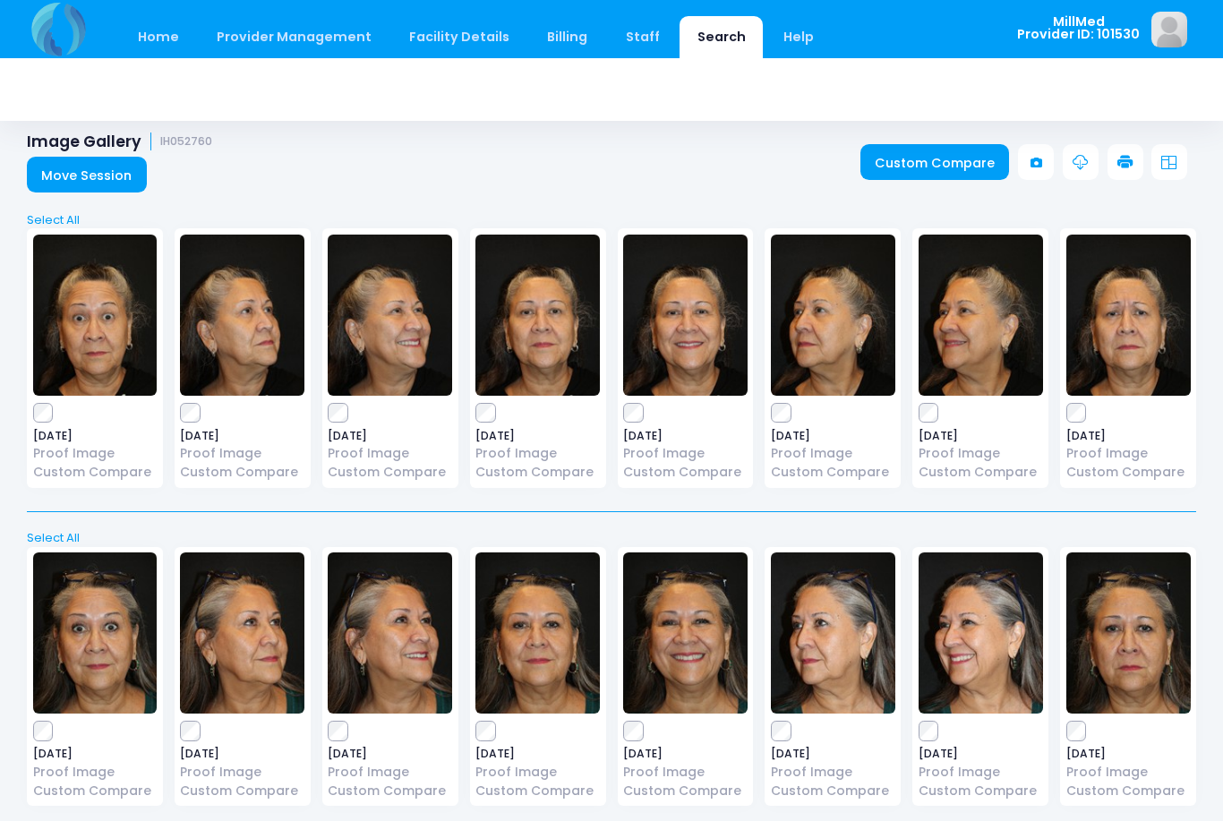
scroll to position [26, 0]
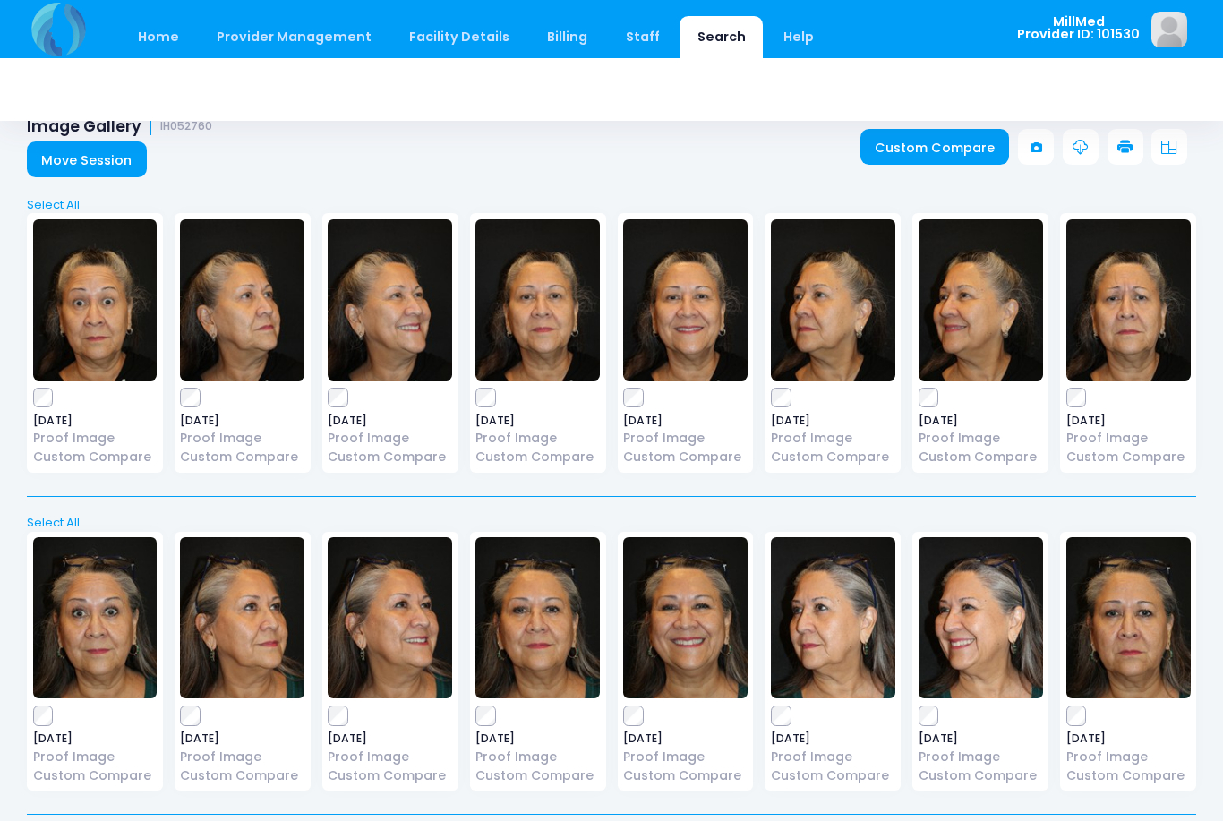
click at [87, 307] on img at bounding box center [95, 299] width 124 height 161
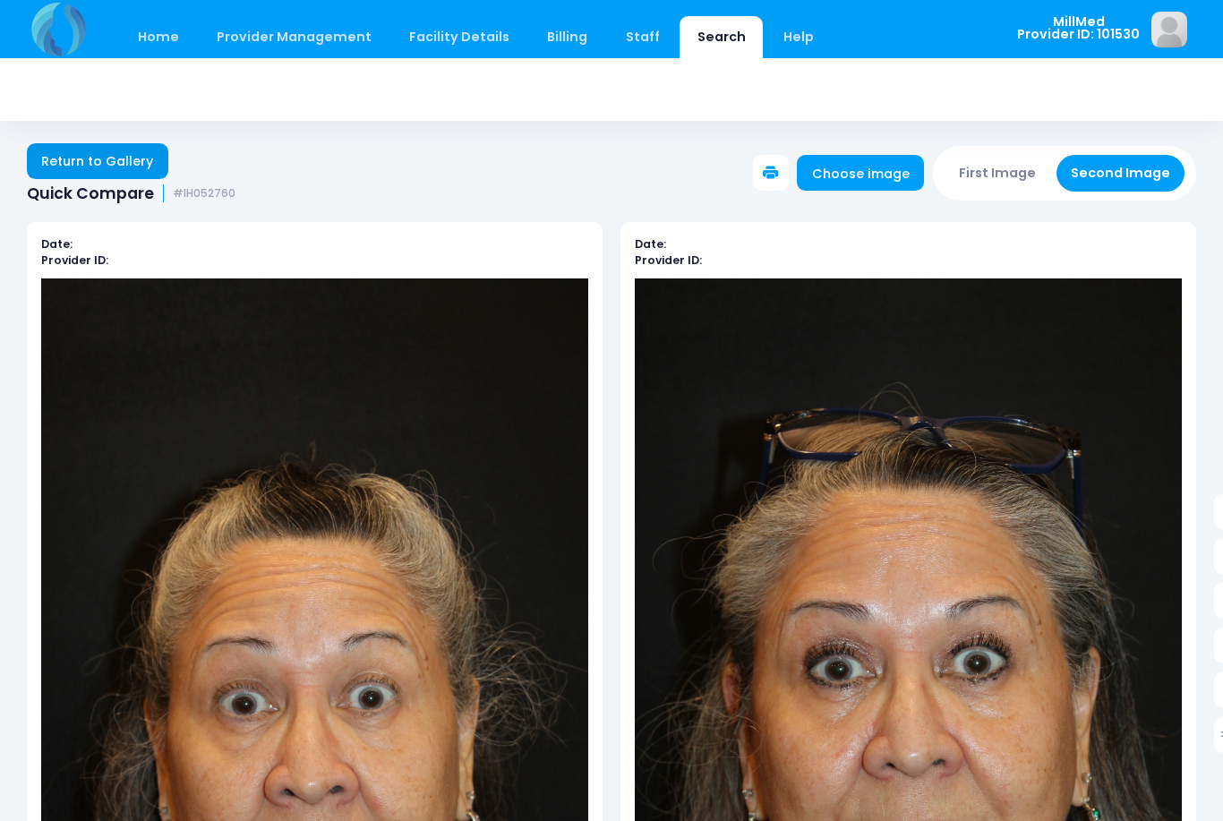
click at [90, 155] on link "Return to Gallery" at bounding box center [97, 161] width 141 height 36
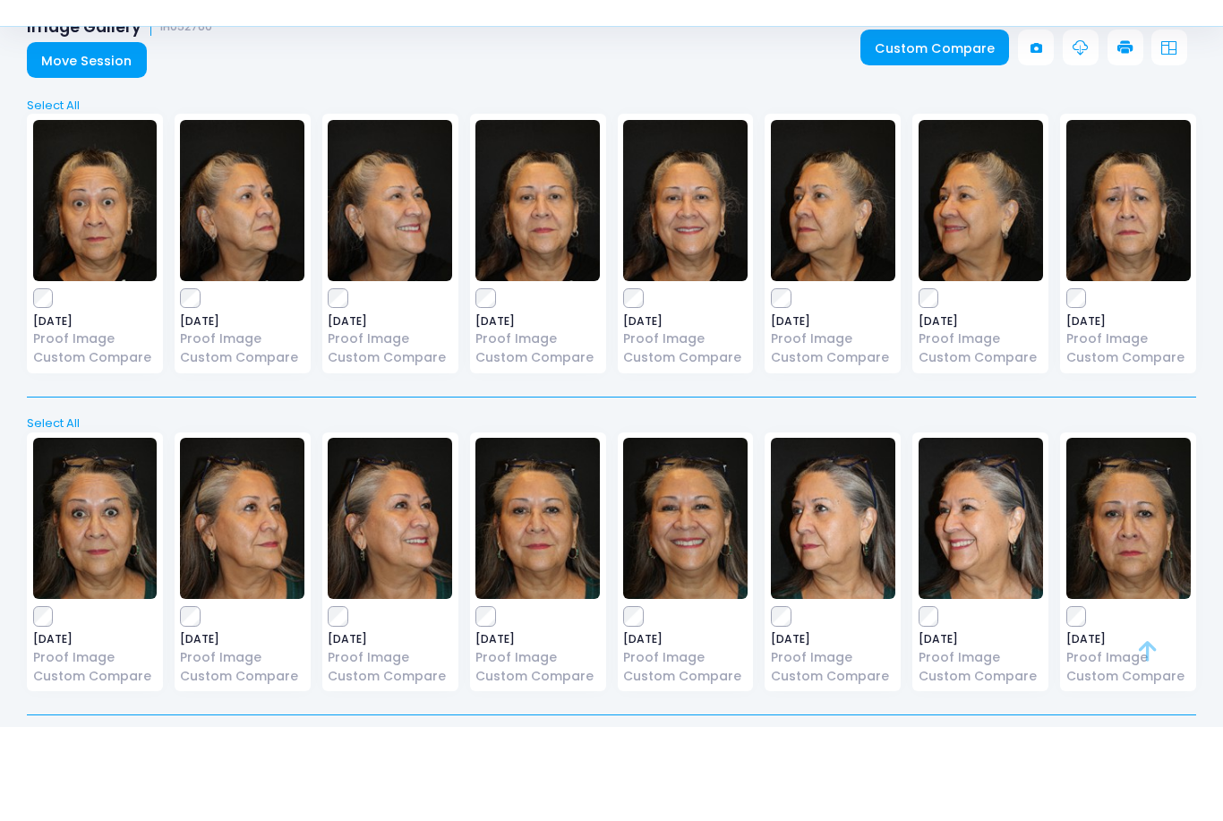
scroll to position [30, 0]
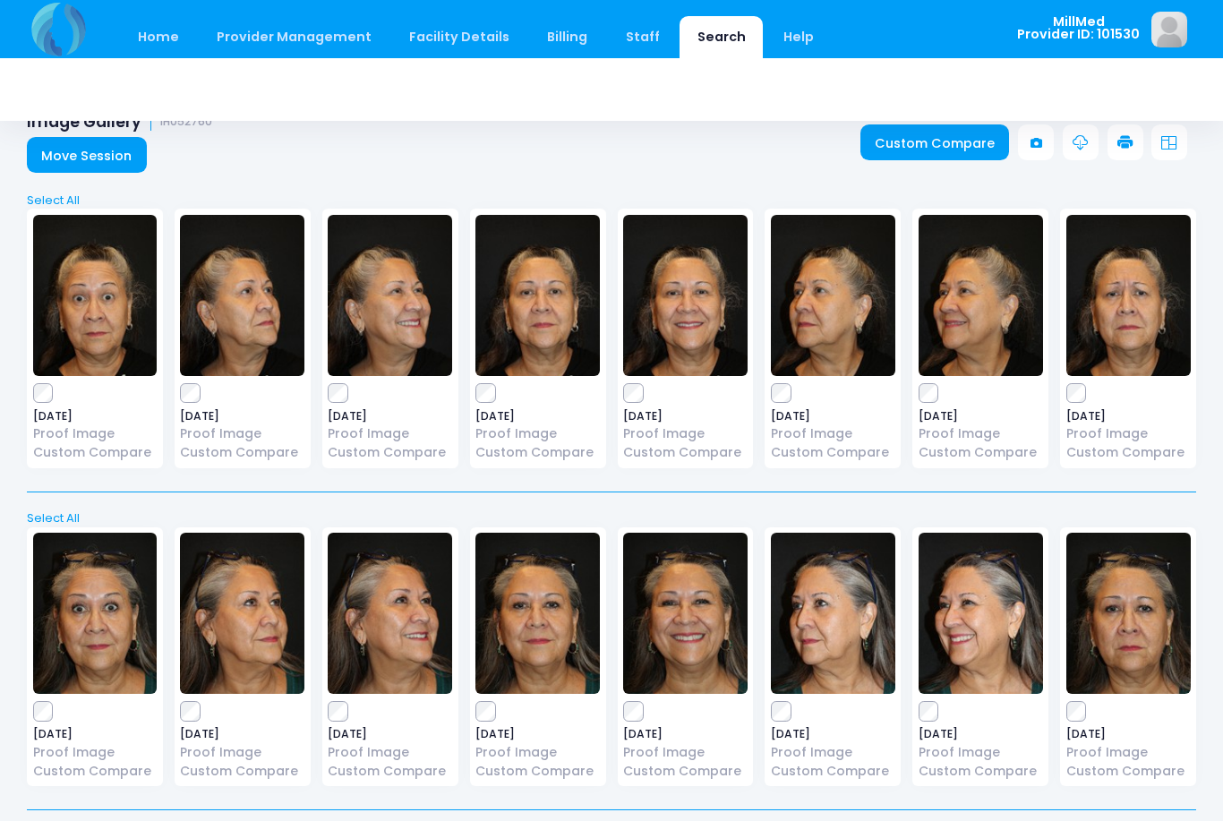
click at [701, 278] on img at bounding box center [685, 295] width 124 height 161
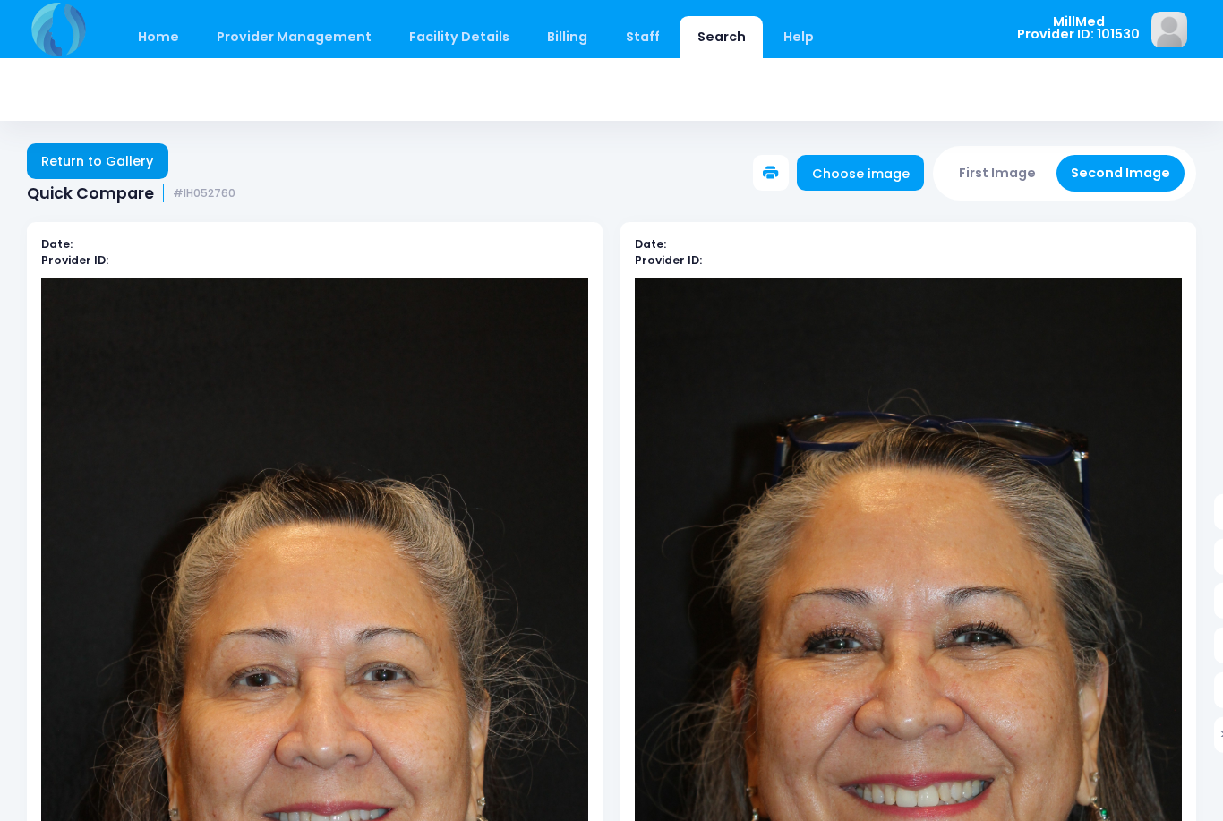
click at [127, 167] on link "Return to Gallery" at bounding box center [97, 161] width 141 height 36
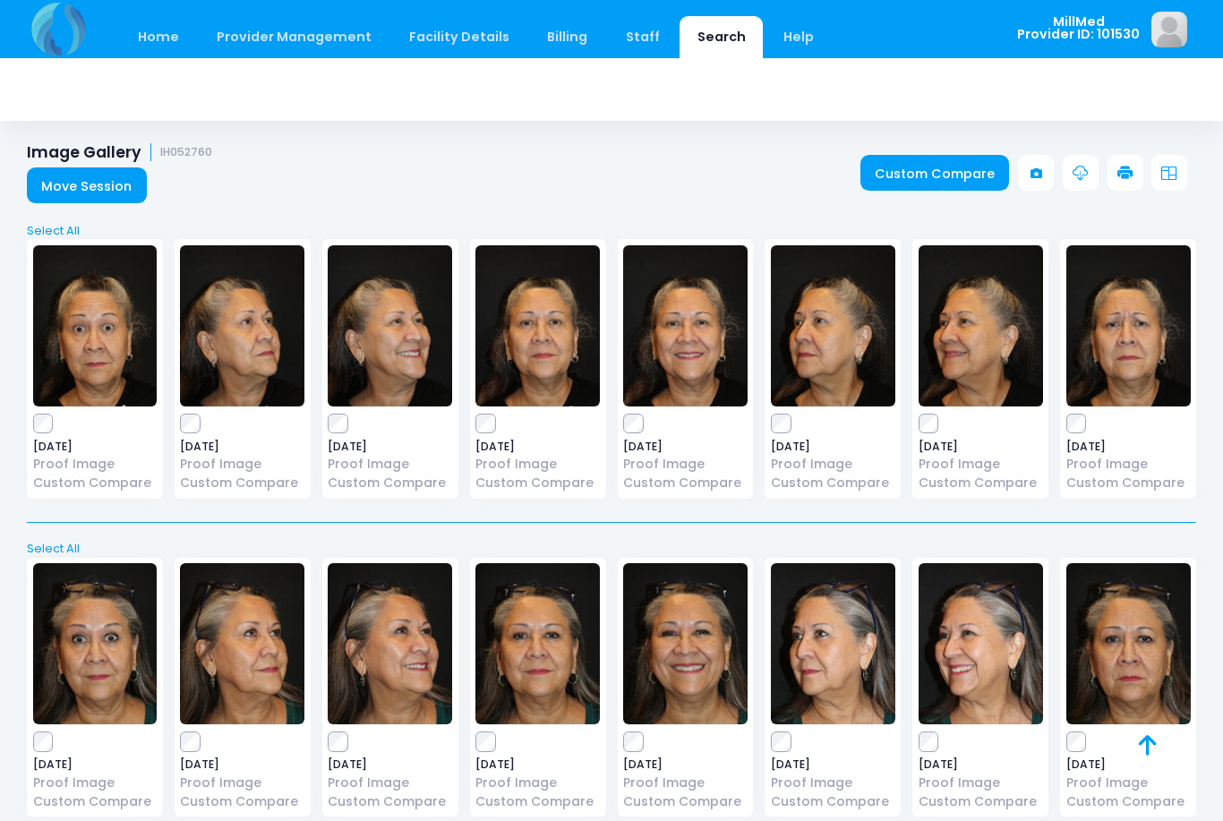
click at [386, 288] on img at bounding box center [390, 325] width 124 height 161
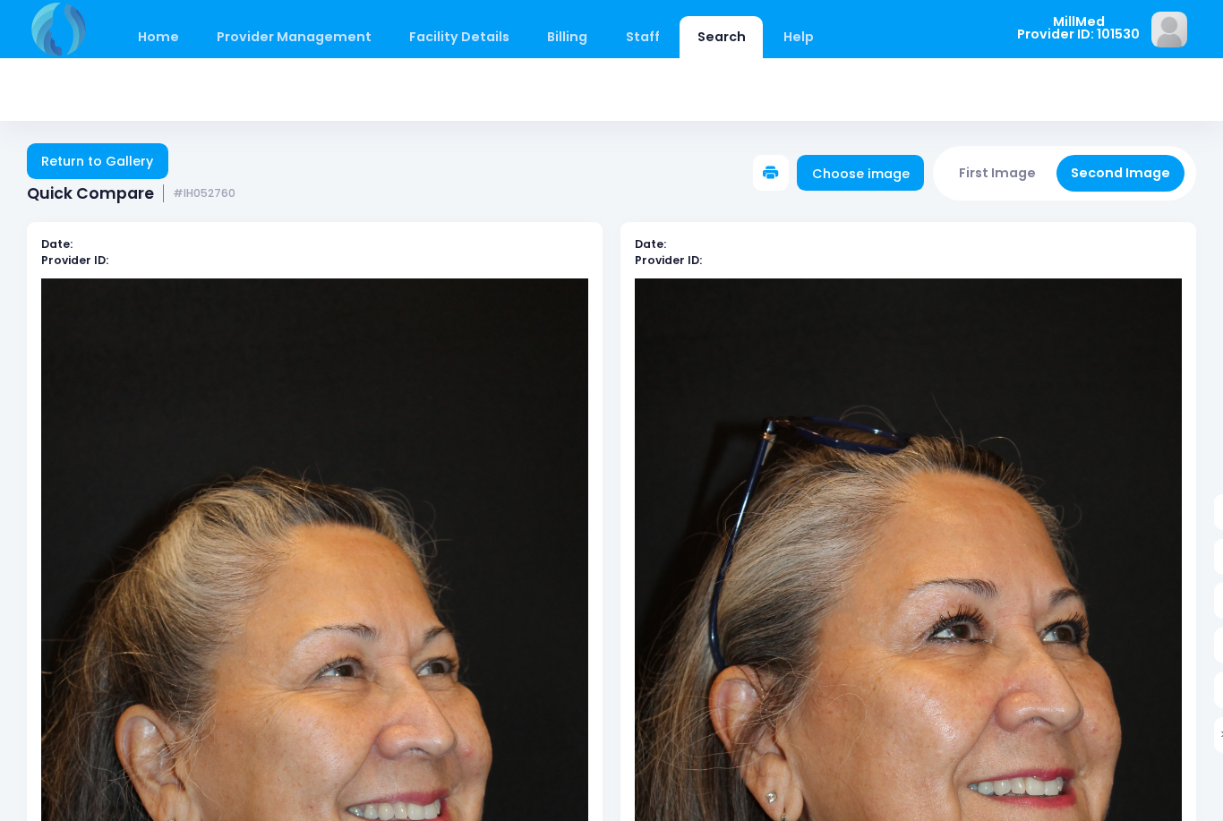
click at [294, 10] on div "Home Provider Management Provider Management Add User View Users" at bounding box center [509, 29] width 965 height 58
